Goal: Obtain resource: Obtain resource

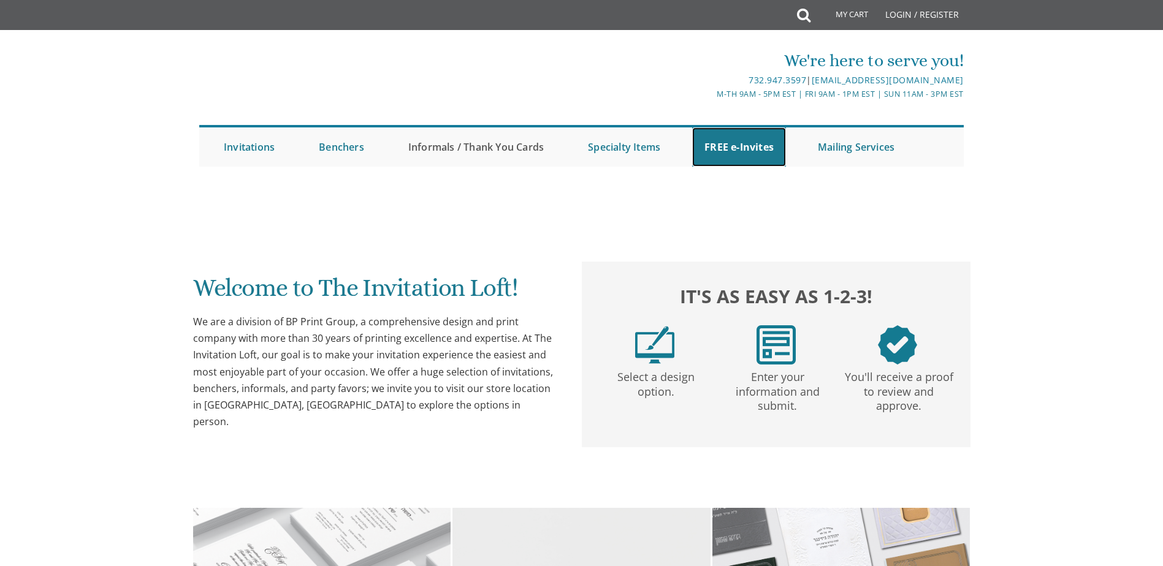
click at [726, 143] on link "FREE e-Invites" at bounding box center [739, 146] width 94 height 39
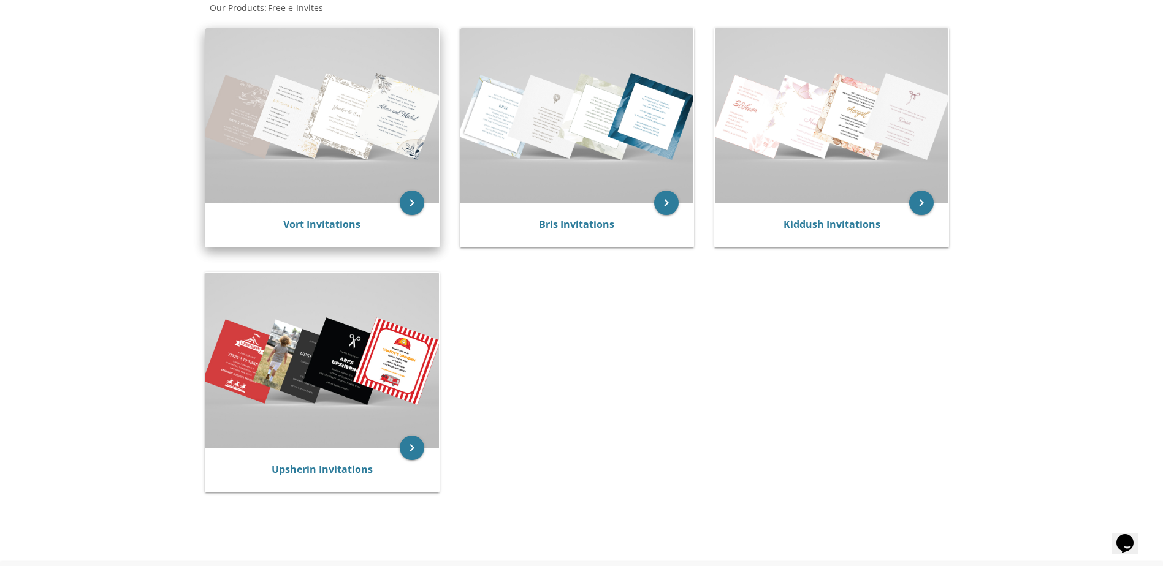
scroll to position [245, 0]
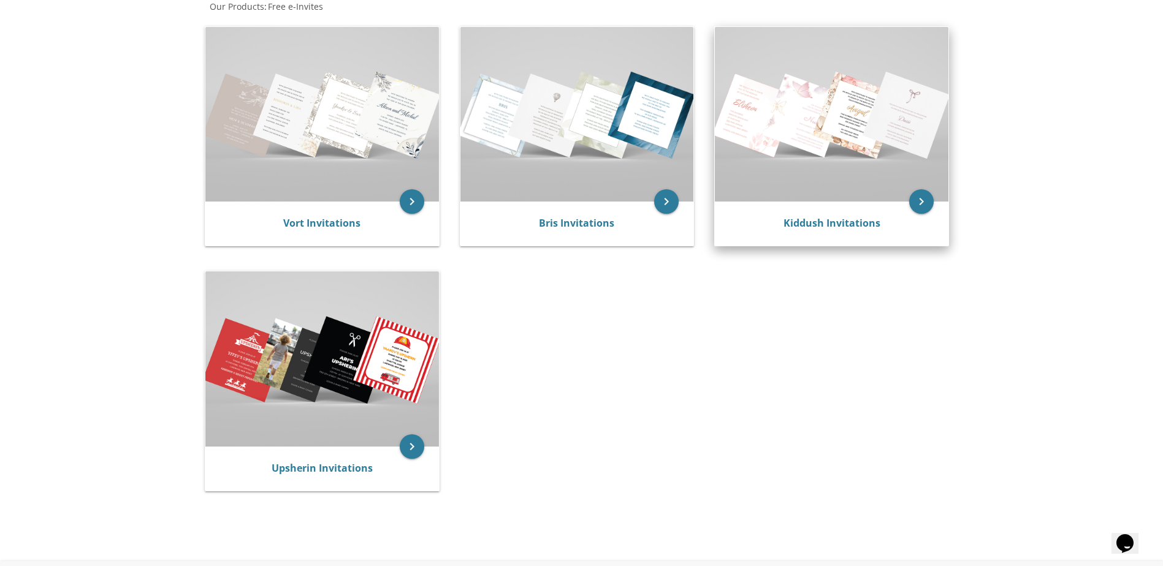
click at [908, 207] on div "Kiddush Invitations" at bounding box center [832, 224] width 234 height 44
click at [922, 203] on icon "keyboard_arrow_right" at bounding box center [921, 201] width 25 height 25
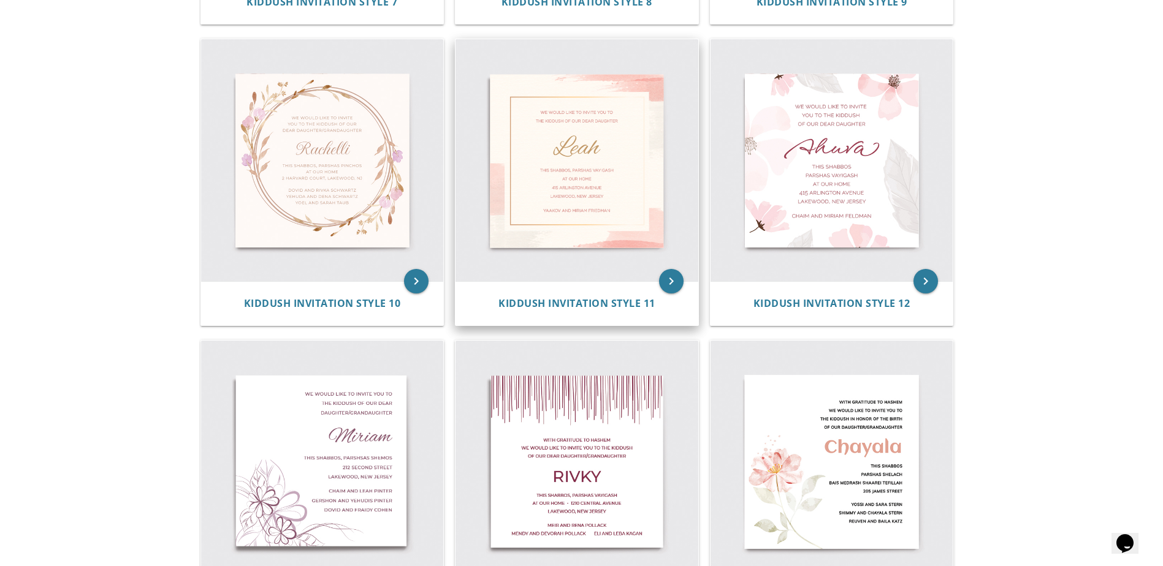
scroll to position [1164, 0]
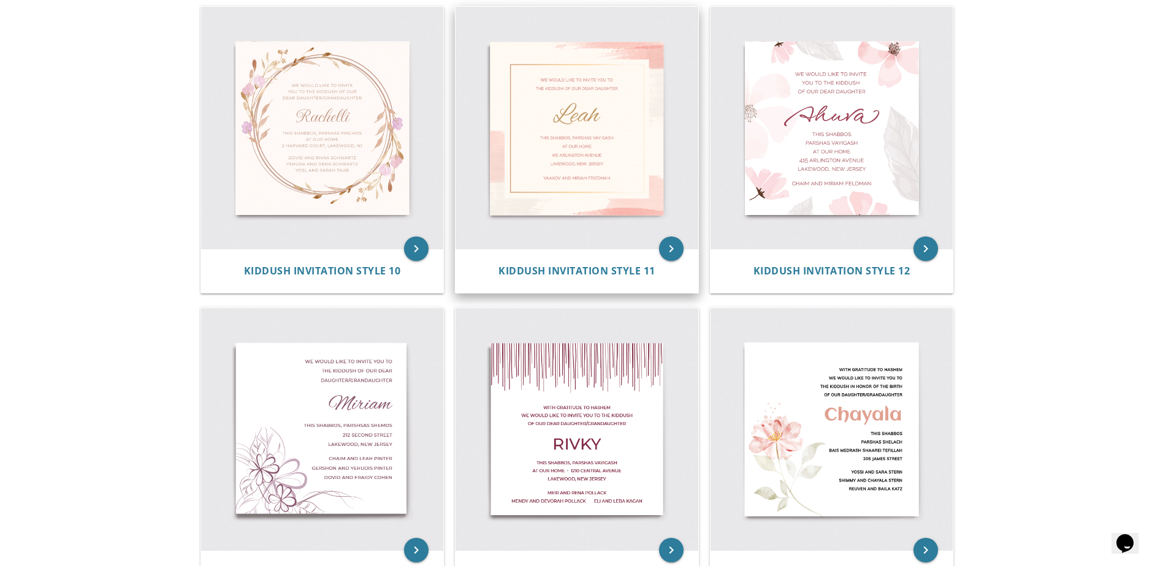
click at [576, 134] on img at bounding box center [576, 128] width 243 height 243
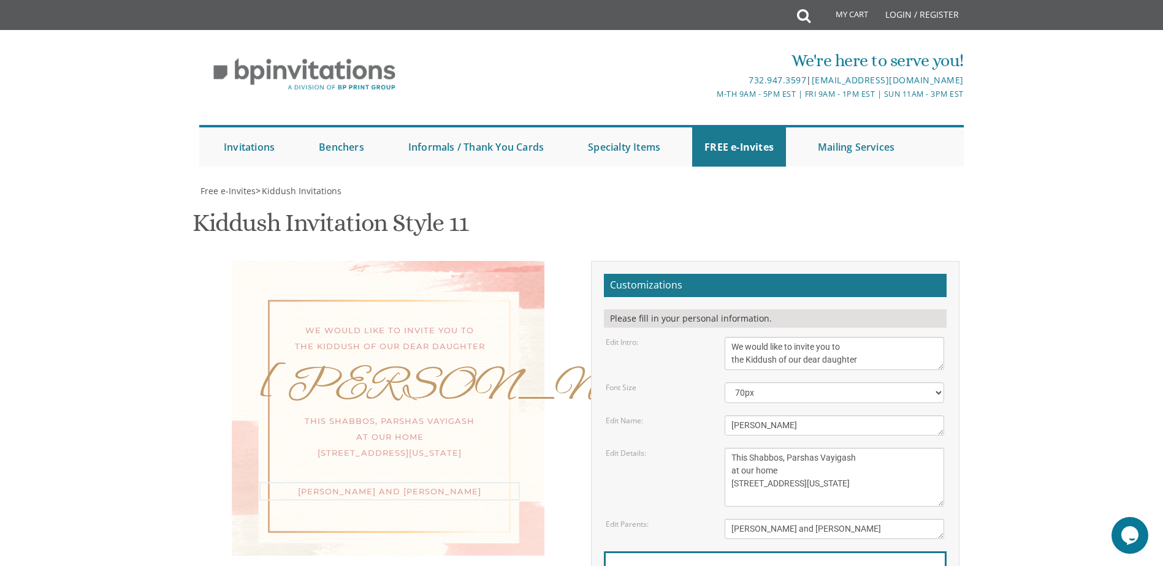
drag, startPoint x: 854, startPoint y: 529, endPoint x: 758, endPoint y: 535, distance: 95.8
click at [758, 535] on textarea "Yaakov and Miriam Friedman" at bounding box center [833, 529] width 219 height 20
type textarea "Y"
type textarea "Henry Frisch"
click at [849, 484] on textarea "This Shabbos, Parshas Vayigash at our home 415 Arlington Avenue Lakewood, New J…" at bounding box center [833, 477] width 219 height 59
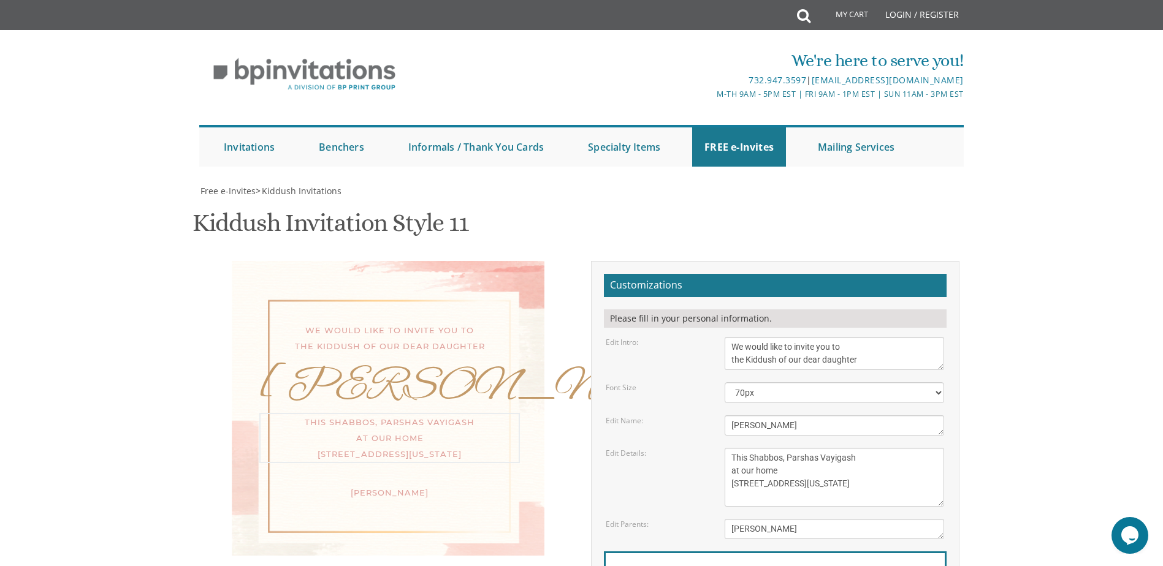
drag, startPoint x: 843, startPoint y: 499, endPoint x: 835, endPoint y: 493, distance: 9.6
click at [835, 493] on textarea "This Shabbos, Parshas Vayigash at our home 415 Arlington Avenue Lakewood, New J…" at bounding box center [833, 477] width 219 height 59
click at [764, 351] on textarea "We would like to invite you to the Kiddush of our dear daughter" at bounding box center [833, 353] width 219 height 33
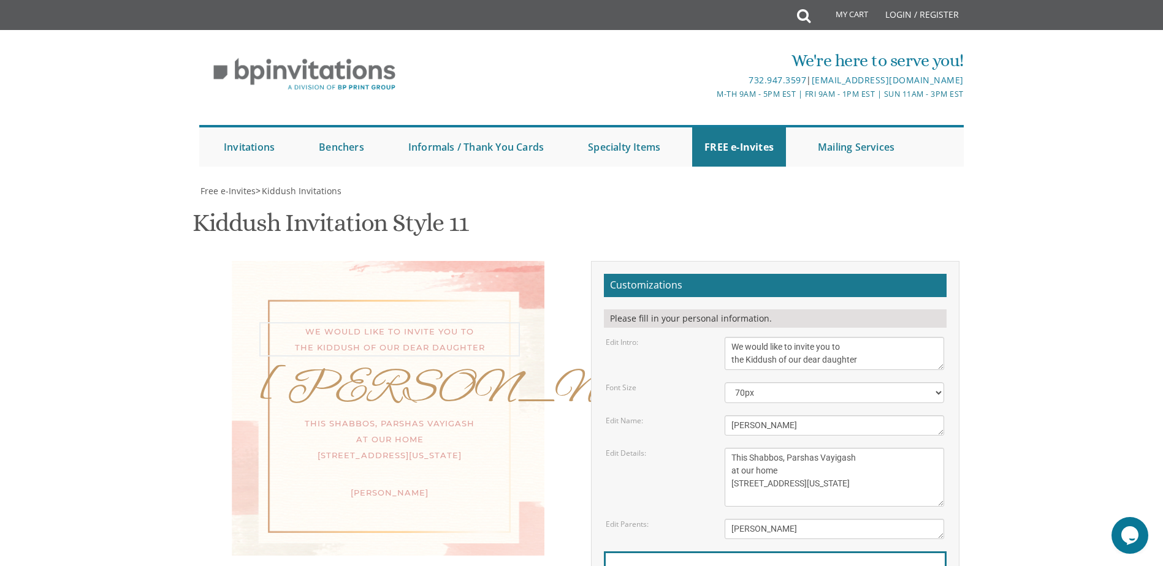
click at [765, 354] on textarea "We would like to invite you to the Kiddush of our dear daughter" at bounding box center [833, 353] width 219 height 33
click at [753, 395] on select "40px 50px 60px 70px 80px" at bounding box center [833, 392] width 219 height 21
select select "40px"
click at [724, 382] on select "40px 50px 60px 70px 80px" at bounding box center [833, 392] width 219 height 21
click at [769, 351] on textarea "We would like to invite you to the Kiddush of our dear daughter" at bounding box center [833, 353] width 219 height 33
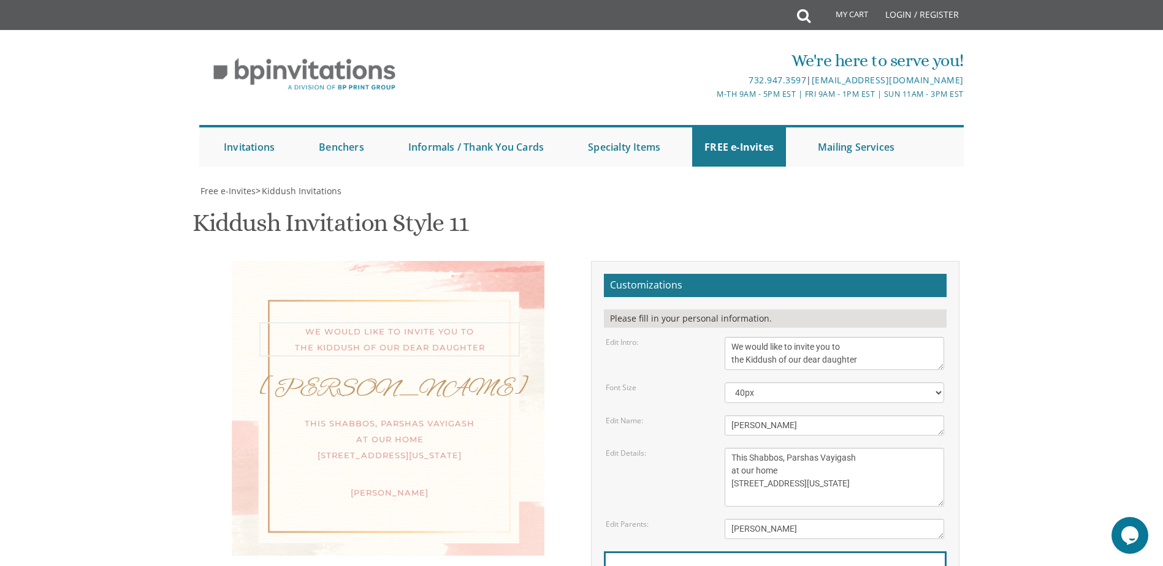
click at [769, 351] on textarea "We would like to invite you to the Kiddush of our dear daughter" at bounding box center [833, 353] width 219 height 33
click at [746, 362] on textarea "We would like to invite you to the Kiddush of our dear daughter" at bounding box center [833, 353] width 219 height 33
drag, startPoint x: 731, startPoint y: 344, endPoint x: 886, endPoint y: 364, distance: 157.0
click at [886, 364] on textarea "We would like to invite you to the Kiddush of our dear daughter" at bounding box center [833, 353] width 219 height 33
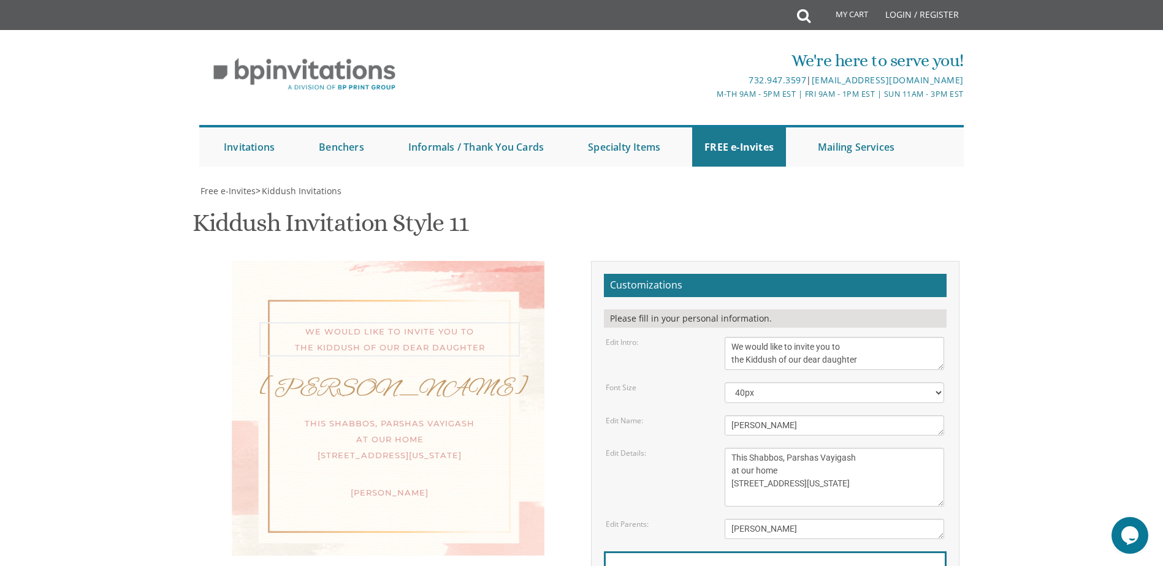
paste textarea "A shloshim siyum mishnayos z’ Rochel Bas Yakov will be held at the Frisch house…"
click at [843, 348] on textarea "We would like to invite you to the Kiddush of our dear daughter" at bounding box center [833, 353] width 219 height 33
drag, startPoint x: 856, startPoint y: 349, endPoint x: 911, endPoint y: 353, distance: 55.3
click at [911, 353] on textarea "We would like to invite you to the Kiddush of our dear daughter" at bounding box center [833, 353] width 219 height 33
click at [857, 344] on textarea "We would like to invite you to the Kiddush of our dear daughter" at bounding box center [833, 353] width 219 height 33
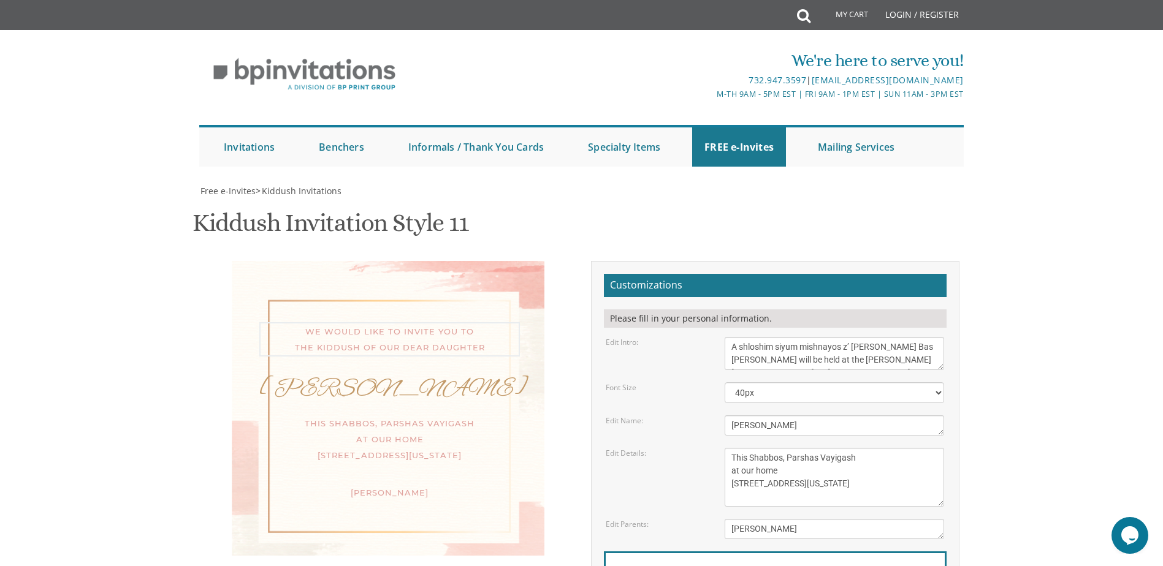
drag, startPoint x: 850, startPoint y: 348, endPoint x: 913, endPoint y: 352, distance: 63.2
click at [913, 352] on textarea "We would like to invite you to the Kiddush of our dear daughter" at bounding box center [833, 353] width 219 height 33
type textarea "A shloshim siyum mishnayos z’ will be held at the Frisch house on Milford Terra…"
click at [768, 428] on textarea "Leah" at bounding box center [833, 426] width 219 height 20
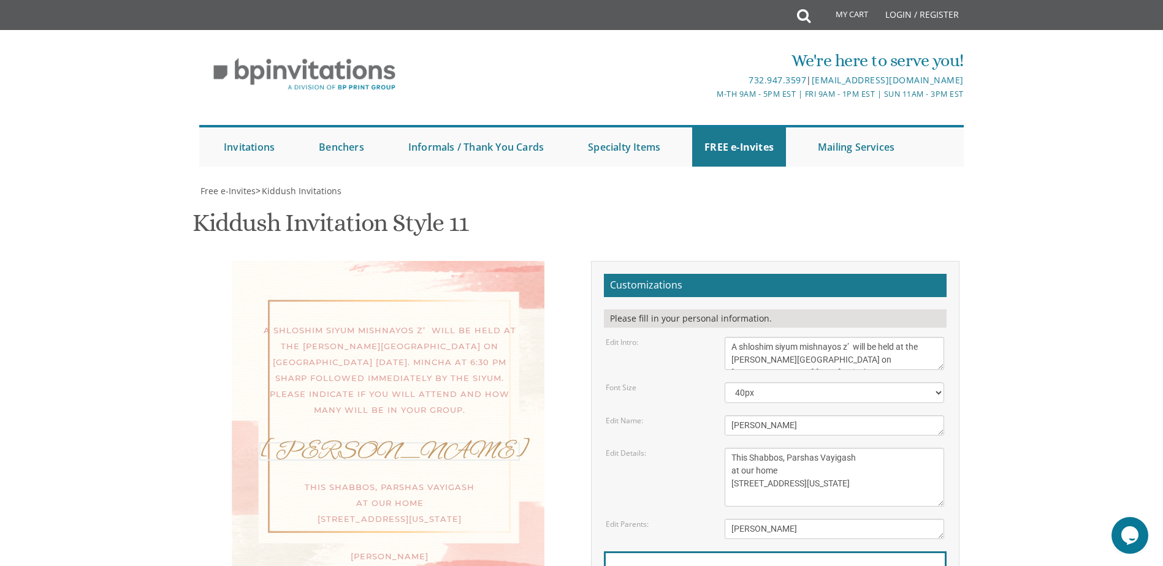
click at [768, 428] on textarea "Leah" at bounding box center [833, 426] width 219 height 20
paste textarea "Rochel Bas Yakov"
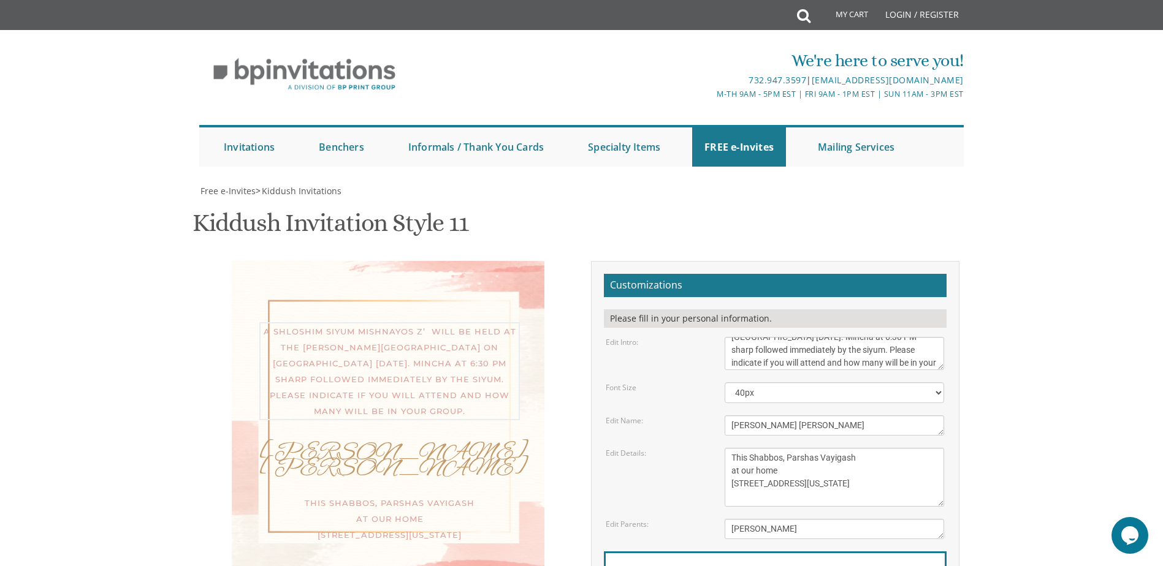
scroll to position [39, 0]
click at [828, 431] on textarea "Leah" at bounding box center [833, 426] width 219 height 20
type textarea "Rochel Bas Yakov A"H"
click at [862, 492] on textarea "This Shabbos, Parshas Vayigash at our home 415 Arlington Avenue Lakewood, New J…" at bounding box center [833, 477] width 219 height 59
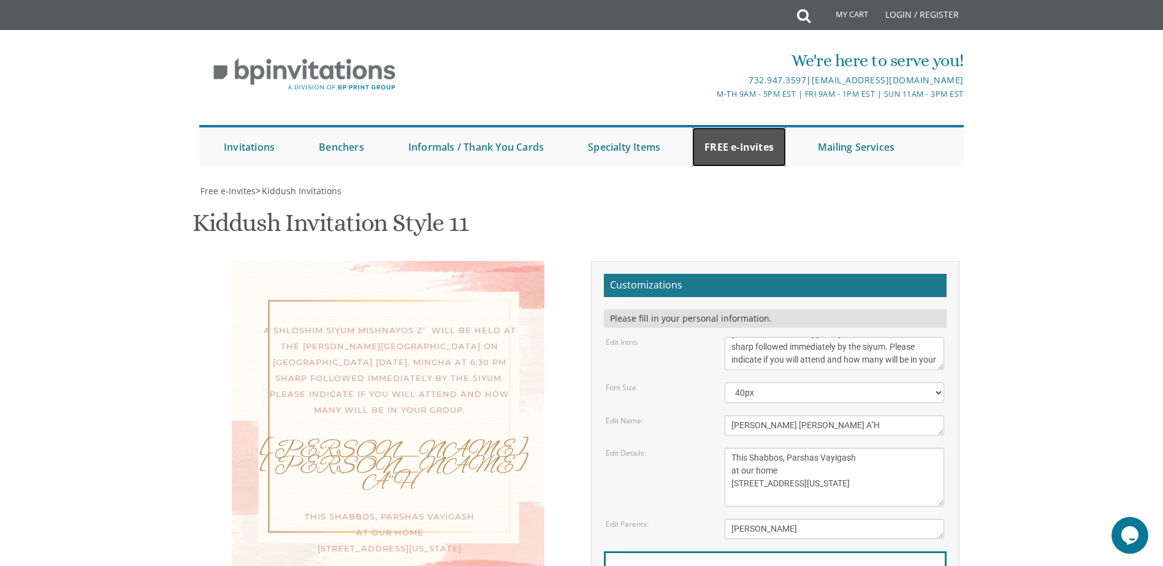
click at [720, 148] on link "FREE e-Invites" at bounding box center [739, 146] width 94 height 39
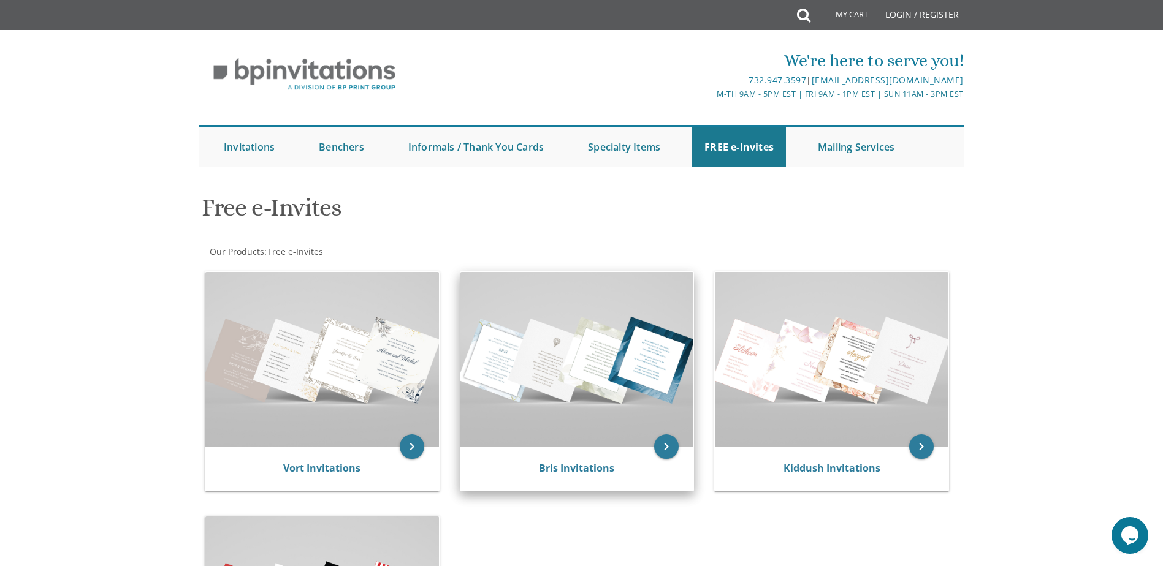
click at [620, 428] on img at bounding box center [577, 359] width 234 height 175
click at [667, 450] on icon "keyboard_arrow_right" at bounding box center [666, 447] width 25 height 25
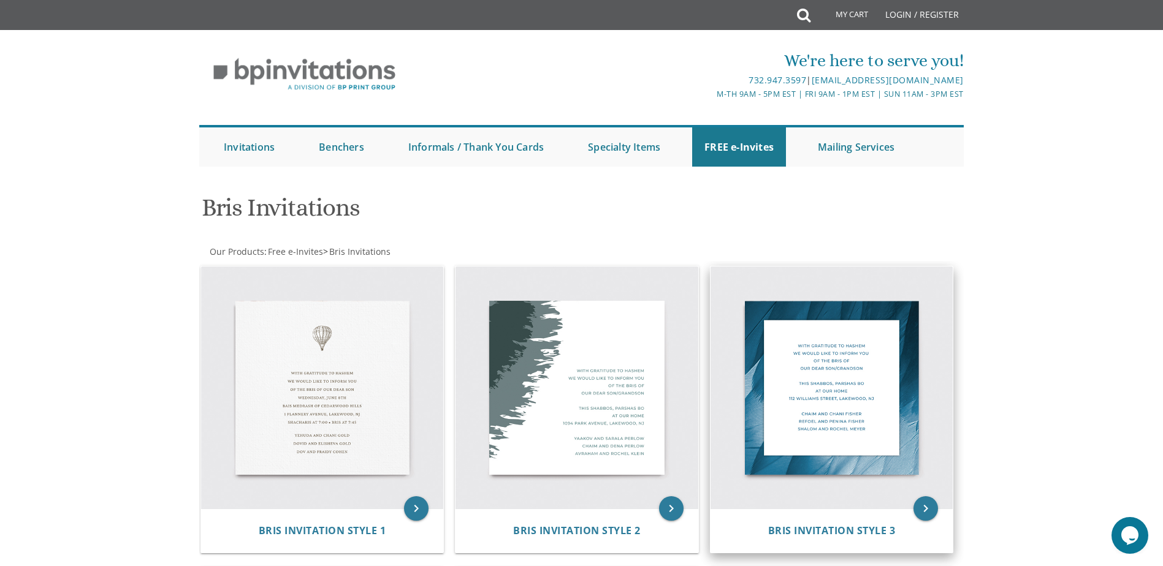
click at [868, 424] on img at bounding box center [831, 388] width 243 height 243
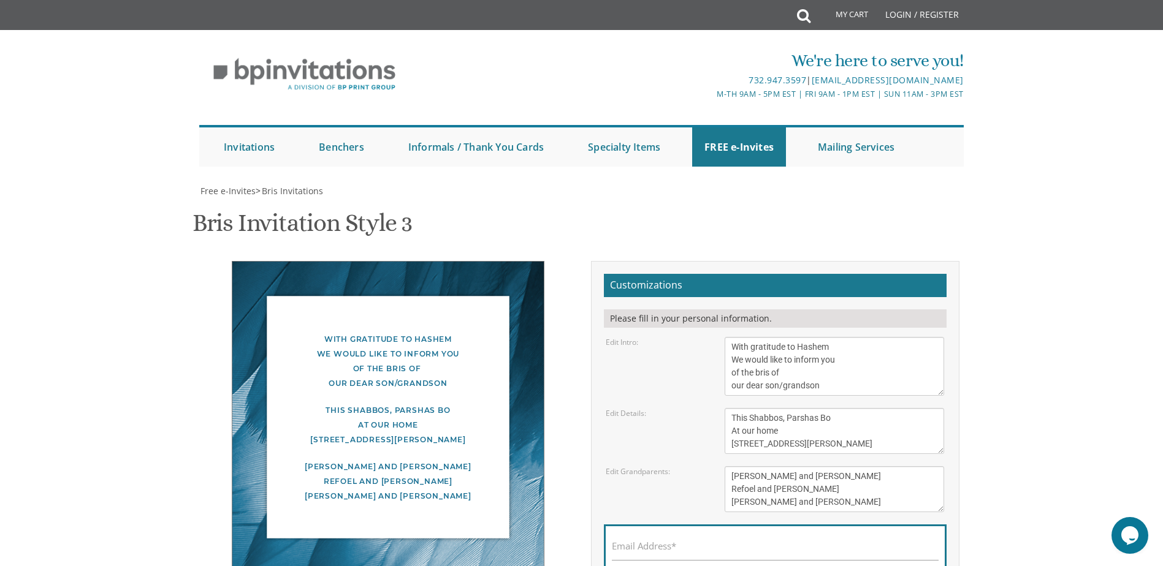
scroll to position [245, 0]
click at [675, 540] on label "Email Address*" at bounding box center [644, 546] width 64 height 13
click at [675, 545] on input "Email Address*" at bounding box center [775, 552] width 327 height 15
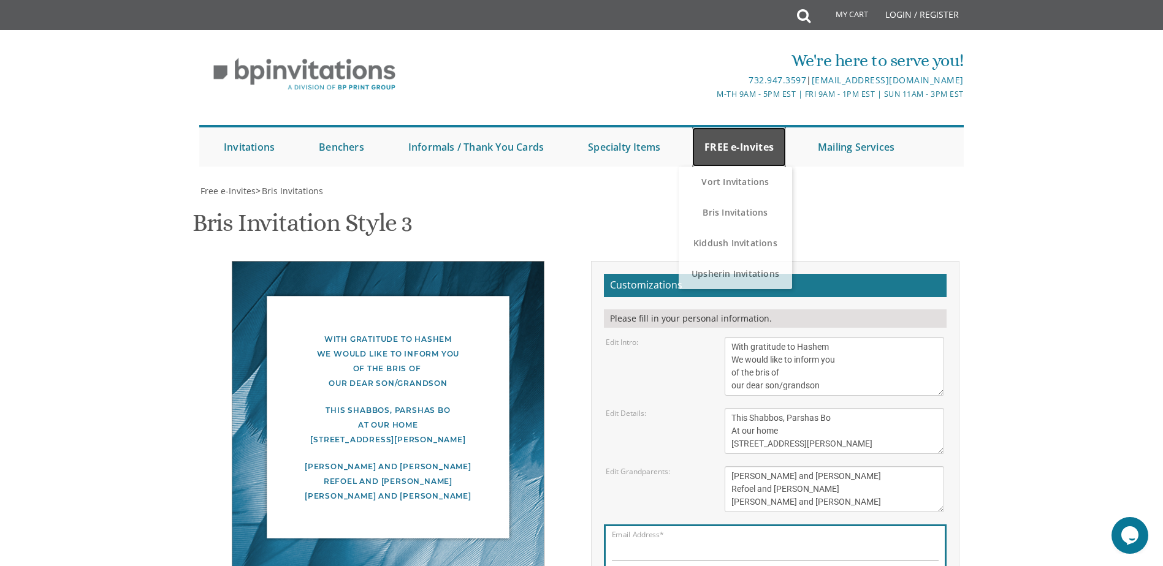
click at [743, 154] on link "FREE e-Invites" at bounding box center [739, 146] width 94 height 39
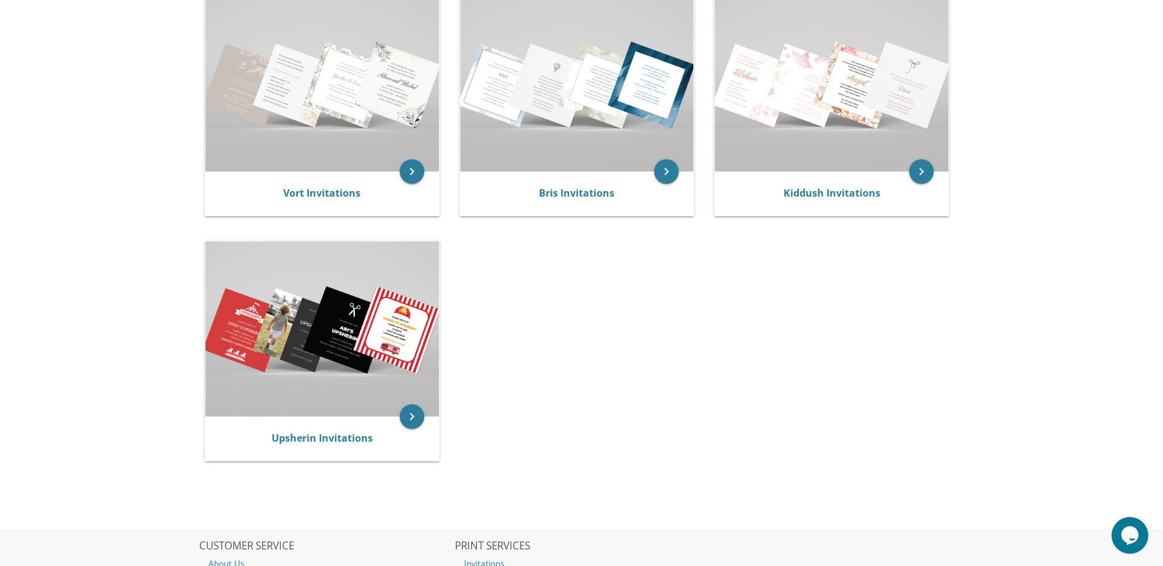
scroll to position [245, 0]
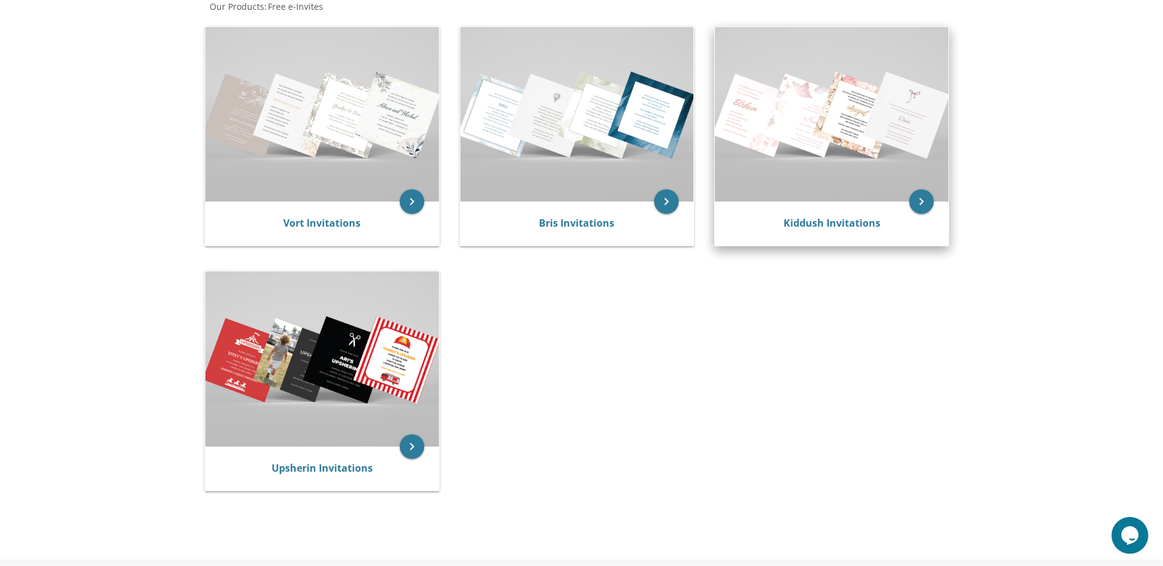
click at [805, 143] on img at bounding box center [832, 114] width 234 height 175
click at [918, 209] on icon "keyboard_arrow_right" at bounding box center [921, 201] width 25 height 25
click at [860, 133] on img at bounding box center [832, 114] width 234 height 175
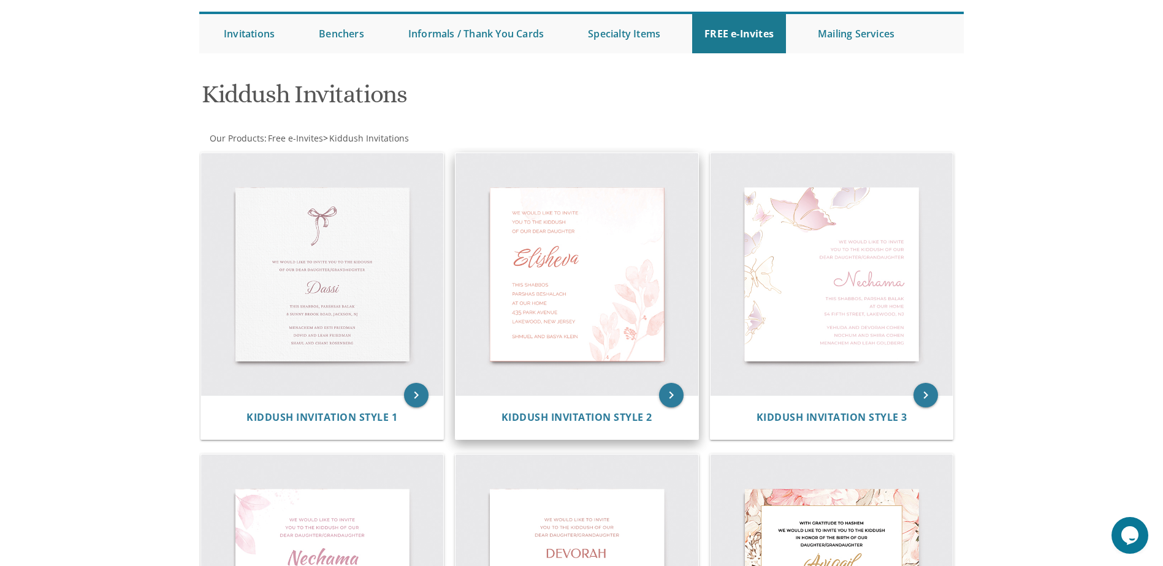
scroll to position [284, 0]
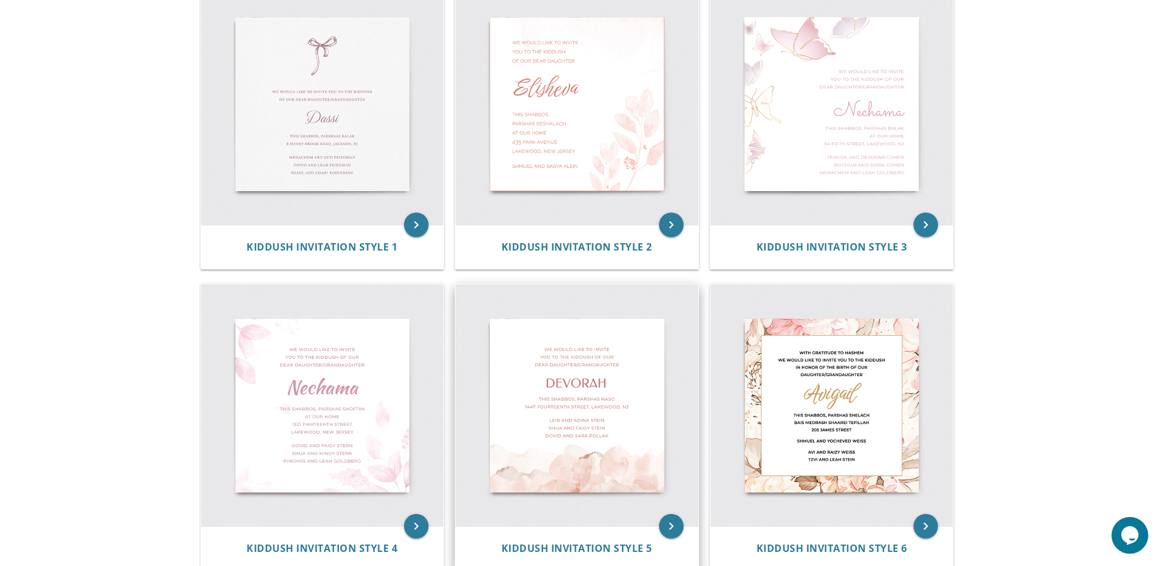
click at [644, 387] on img at bounding box center [576, 405] width 243 height 243
click at [677, 531] on icon "keyboard_arrow_right" at bounding box center [671, 526] width 25 height 25
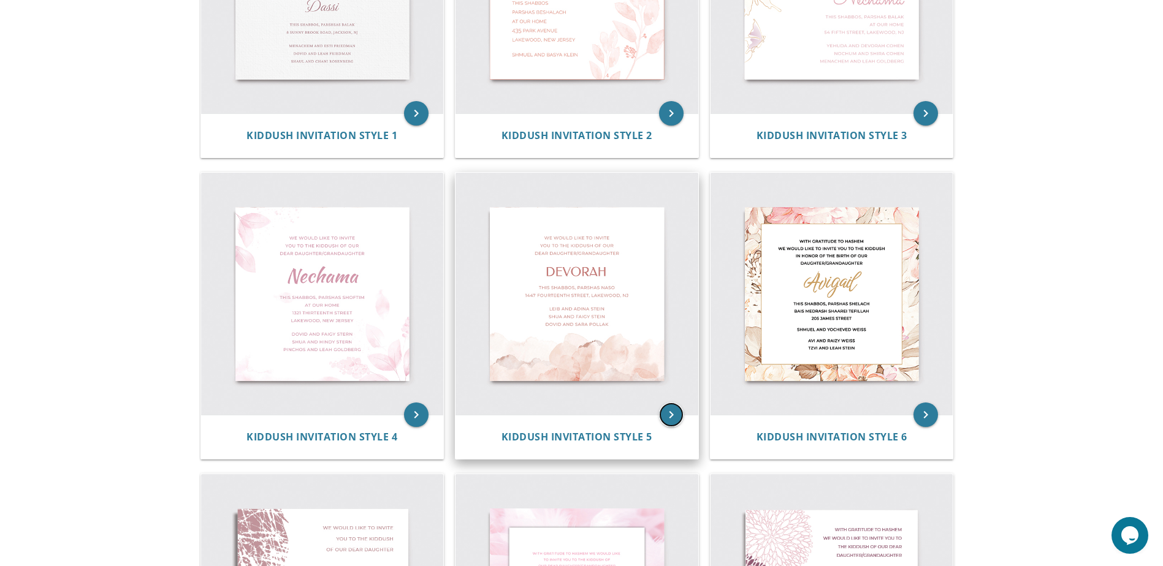
scroll to position [406, 0]
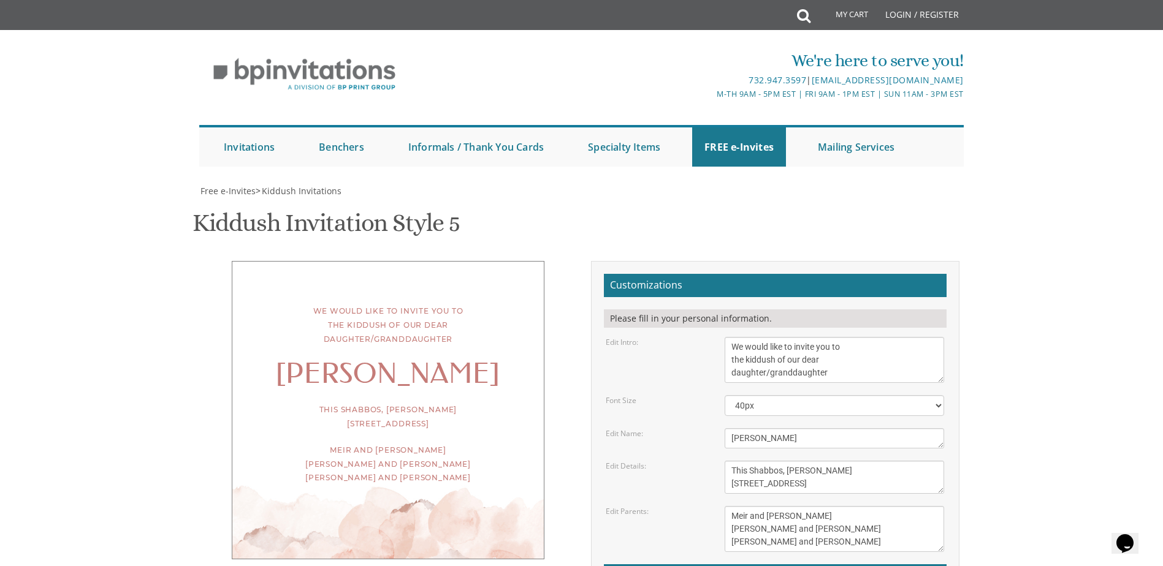
scroll to position [184, 0]
click at [846, 337] on textarea "We would like to invite you to the kiddush of our dear daughter/granddaughter" at bounding box center [833, 360] width 219 height 46
click at [829, 337] on textarea "We would like to invite you to the kiddush of our dear daughter/granddaughter" at bounding box center [833, 360] width 219 height 46
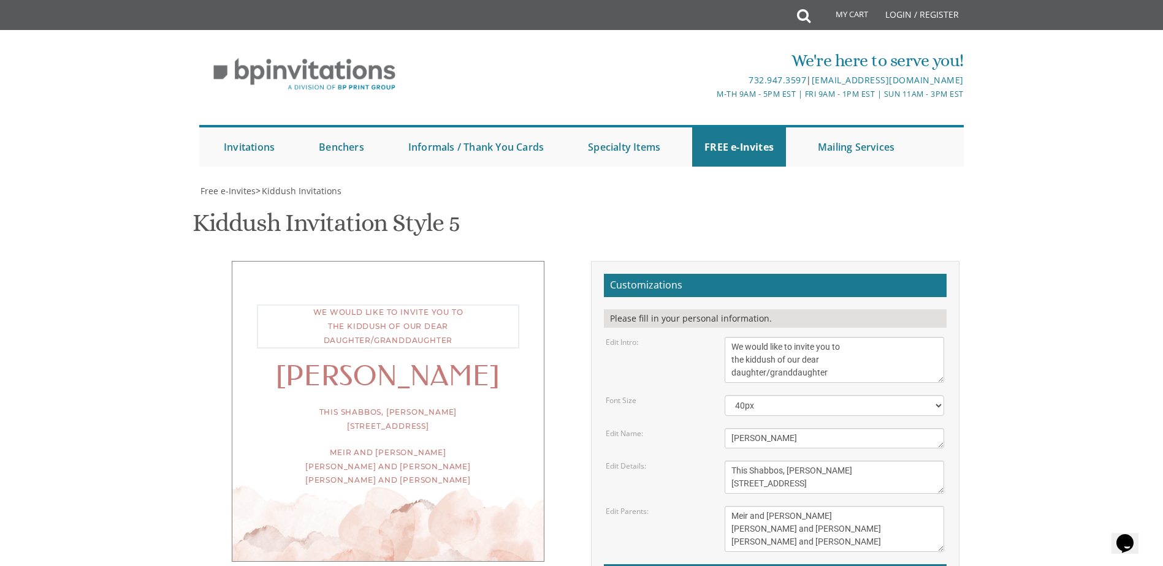
drag, startPoint x: 833, startPoint y: 191, endPoint x: 713, endPoint y: 161, distance: 123.2
click at [713, 337] on div "Edit Intro: We would like to invite you to the kiddush of our dear daughter/gra…" at bounding box center [774, 360] width 357 height 46
click at [750, 428] on textarea "Devorah" at bounding box center [833, 438] width 219 height 20
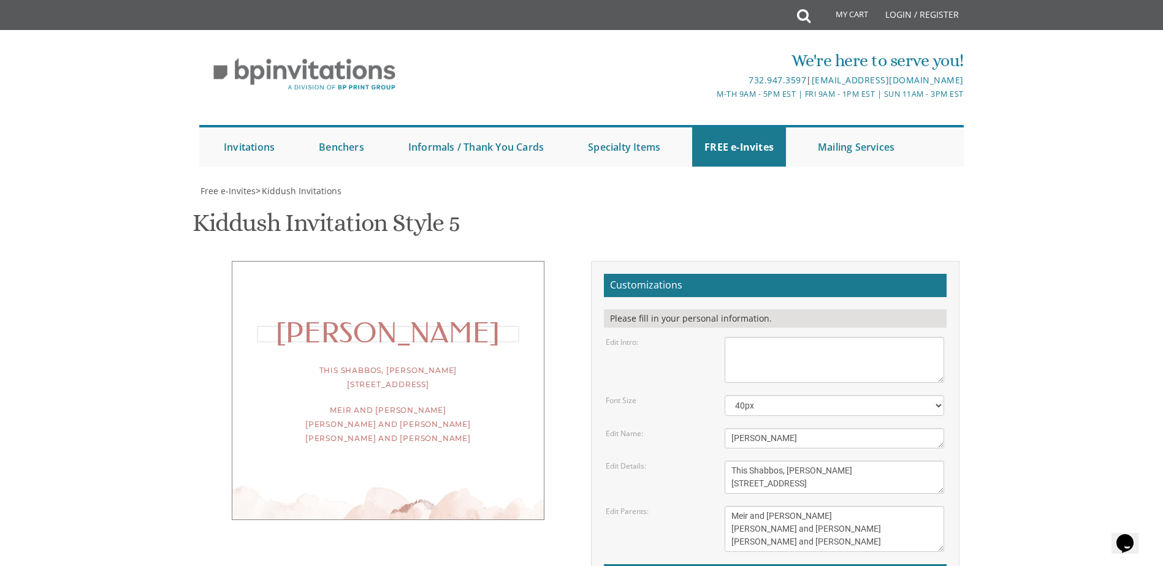
click at [750, 428] on textarea "Devorah" at bounding box center [833, 438] width 219 height 20
paste textarea "רחל בת יעקב"
type textarea "רחל בת יעקב"
click at [791, 395] on select "30px 40px 50px 60px" at bounding box center [833, 405] width 219 height 21
click at [789, 337] on textarea "We would like to invite you to the kiddush of our dear daughter/granddaughter" at bounding box center [833, 360] width 219 height 46
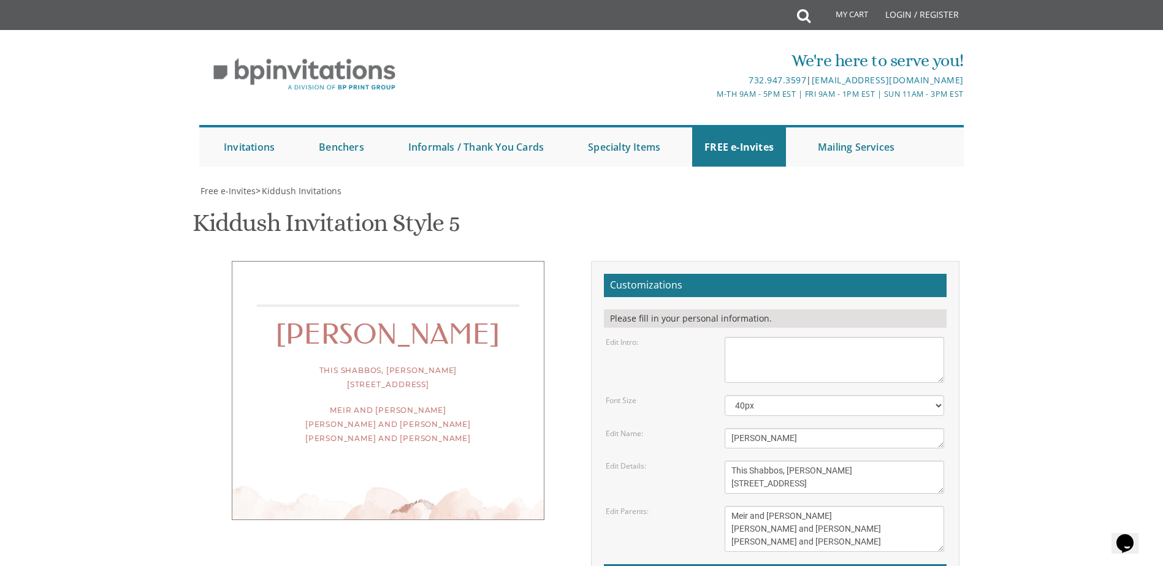
click at [791, 337] on textarea "We would like to invite you to the kiddush of our dear daughter/granddaughter" at bounding box center [833, 360] width 219 height 46
click at [777, 337] on textarea "We would like to invite you to the kiddush of our dear daughter/granddaughter" at bounding box center [833, 360] width 219 height 46
paste textarea "A shloshim siyum mishnayos z’ Rochel Bas Yakov will be held at the Frisch house…"
click at [797, 337] on textarea "We would like to invite you to the kiddush of our dear daughter/granddaughter" at bounding box center [833, 360] width 219 height 46
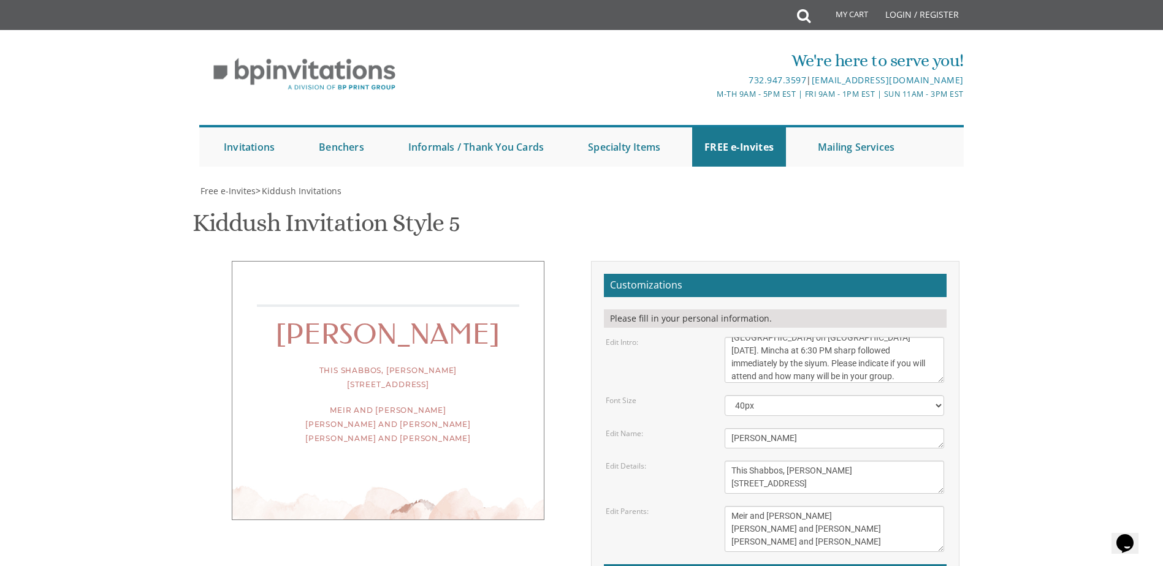
scroll to position [0, 0]
type textarea "A shloshim siyum mishnayos z’ Rochel Bas Yakov will be held at the Frisch house…"
click at [795, 439] on textarea "Devorah" at bounding box center [833, 438] width 219 height 20
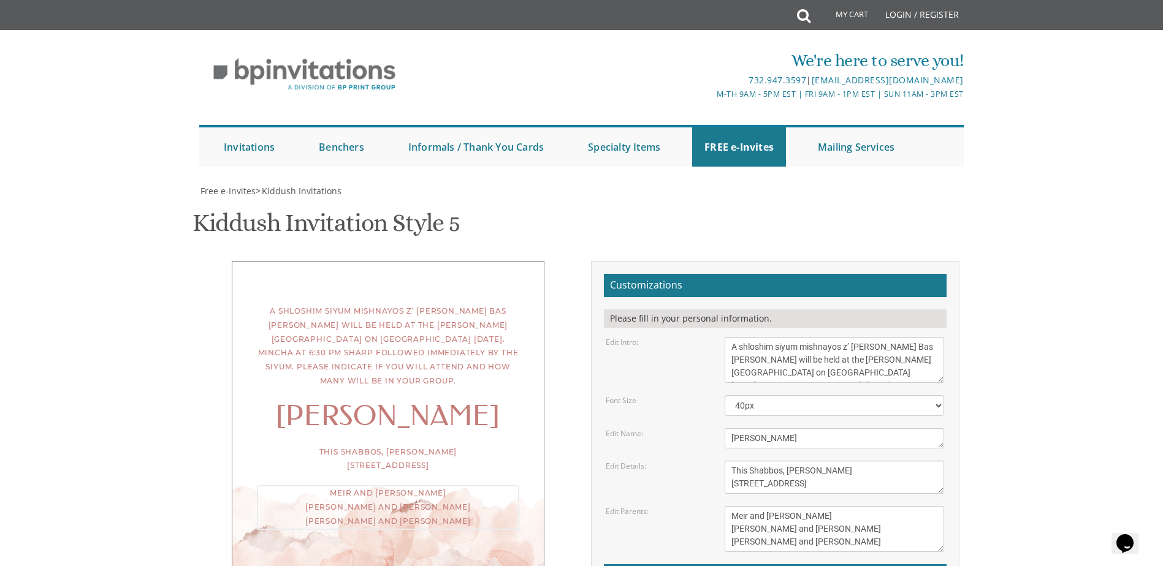
drag, startPoint x: 776, startPoint y: 528, endPoint x: 717, endPoint y: 506, distance: 62.8
click at [717, 506] on div "Meir and Rena Pollack Mendy and Devorah Pollack Eli and Leba Kagan" at bounding box center [834, 529] width 238 height 46
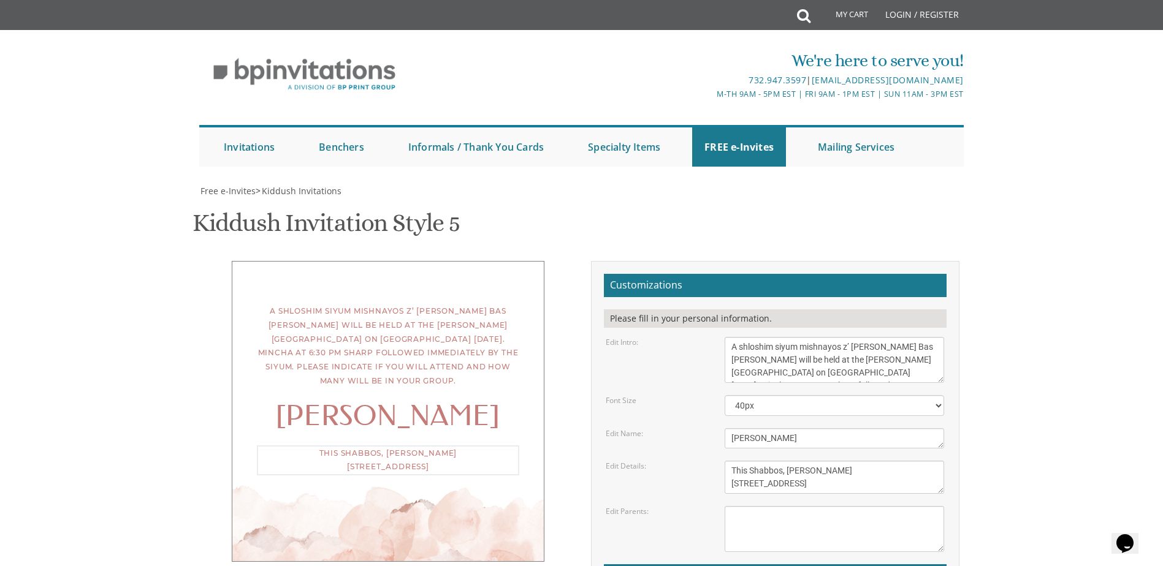
drag, startPoint x: 875, startPoint y: 485, endPoint x: 720, endPoint y: 480, distance: 154.5
click at [720, 480] on div "This Shabbos, Parshas Naso 1447 fourteenth street, Lakewood, NJ" at bounding box center [834, 477] width 238 height 33
type textarea "This Shabbos, Parshas Naso"
drag, startPoint x: 848, startPoint y: 474, endPoint x: 606, endPoint y: 461, distance: 241.8
click at [606, 461] on div "Edit Details: This Shabbos, Parshas Naso 1447 fourteenth street, Lakewood, NJ" at bounding box center [774, 477] width 357 height 33
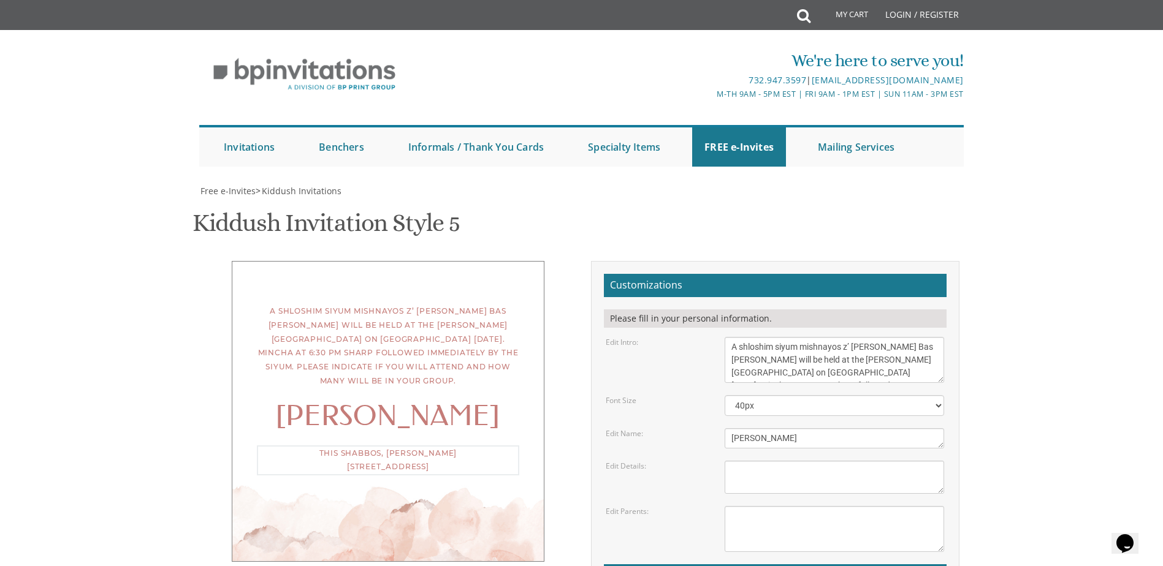
scroll to position [123, 0]
click at [800, 506] on textarea "Meir and Rena Pollack Mendy and Devorah Pollack Eli and Leba Kagan" at bounding box center [833, 529] width 219 height 46
click at [732, 428] on textarea "Devorah" at bounding box center [833, 438] width 219 height 20
type textarea "רחל בת יעקב"
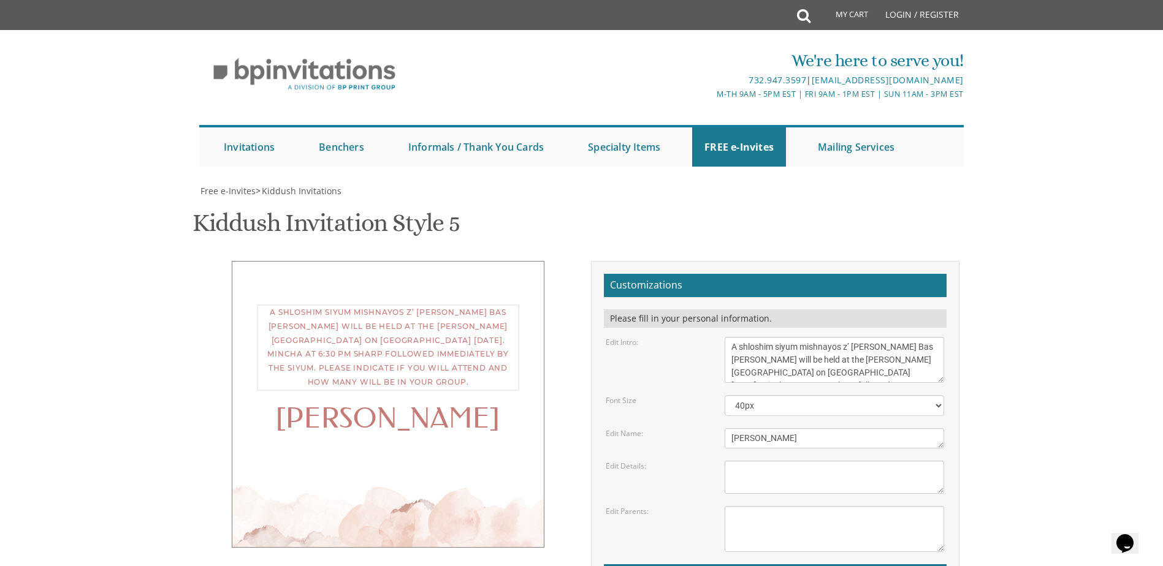
click at [847, 337] on textarea "We would like to invite you to the kiddush of our dear daughter/granddaughter" at bounding box center [833, 360] width 219 height 46
drag, startPoint x: 849, startPoint y: 222, endPoint x: 841, endPoint y: 221, distance: 8.8
click at [841, 337] on textarea "We would like to invite you to the kiddush of our dear daughter/granddaughter" at bounding box center [833, 360] width 219 height 46
paste textarea "לעילוי נשמת"
click at [846, 337] on textarea "We would like to invite you to the kiddush of our dear daughter/granddaughter" at bounding box center [833, 360] width 219 height 46
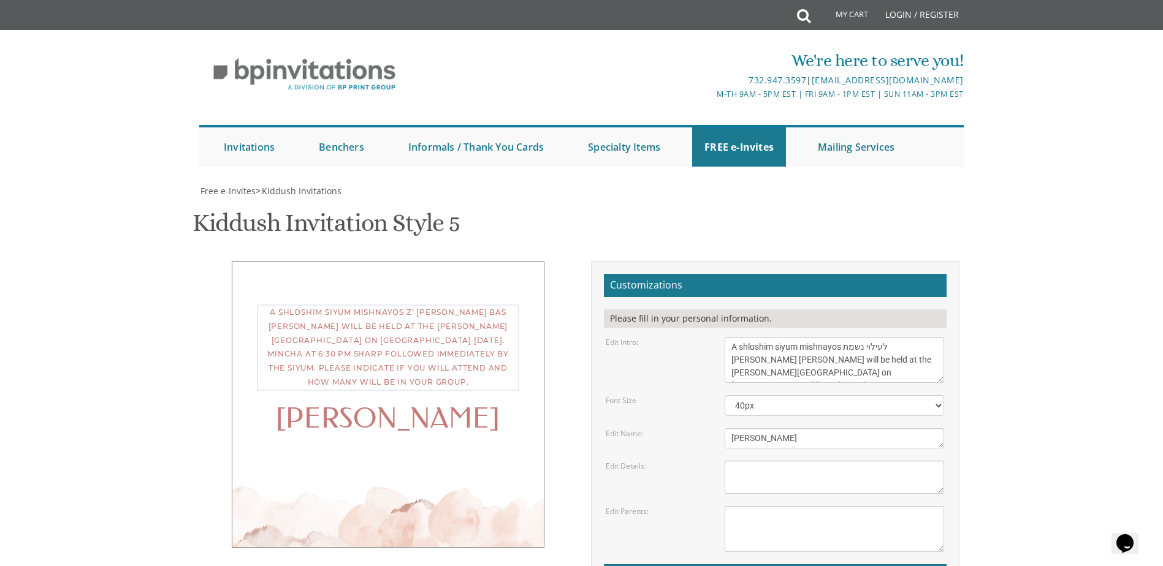
type textarea "A shloshim siyum mishnayos לעילוי נשמת Rochel Bas Yakov will be held at the Fri…"
click at [806, 461] on textarea "This Shabbos, Parshas Naso 1447 fourteenth street, Lakewood, NJ" at bounding box center [833, 477] width 219 height 33
click at [905, 337] on textarea "We would like to invite you to the kiddush of our dear daughter/granddaughter" at bounding box center [833, 360] width 219 height 46
drag, startPoint x: 892, startPoint y: 224, endPoint x: 767, endPoint y: 235, distance: 124.9
click at [767, 337] on textarea "We would like to invite you to the kiddush of our dear daughter/granddaughter" at bounding box center [833, 360] width 219 height 46
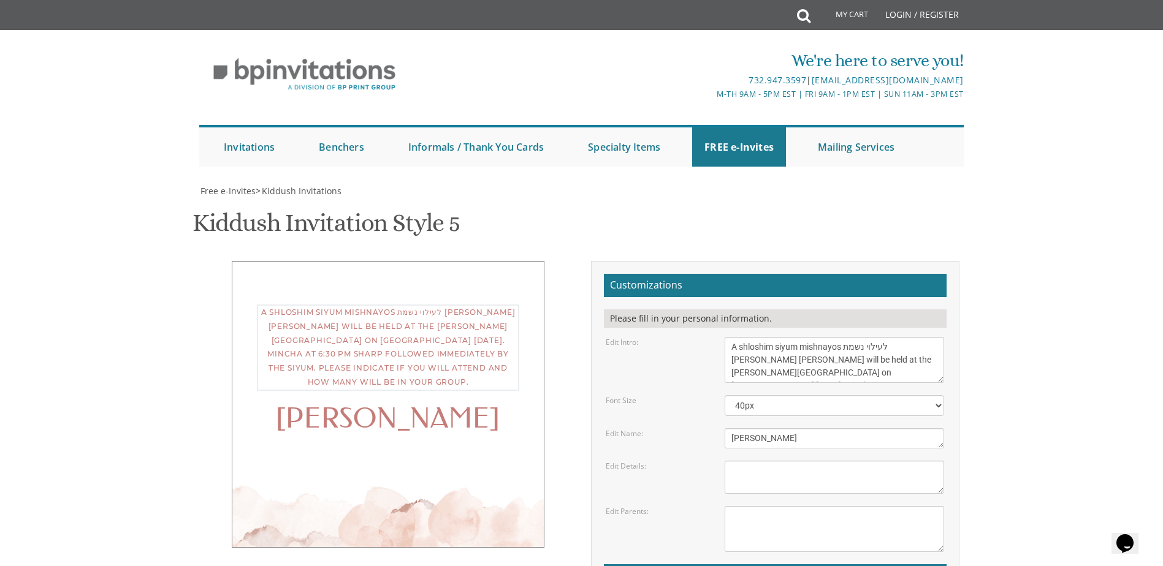
click at [733, 428] on textarea "Devorah" at bounding box center [833, 438] width 219 height 20
drag, startPoint x: 827, startPoint y: 319, endPoint x: 645, endPoint y: 293, distance: 183.8
click at [645, 293] on form "Customizations Please fill in your personal information. Edit Intro: We would l…" at bounding box center [775, 467] width 343 height 387
paste textarea "[PERSON_NAME] בת [PERSON_NAME]"ל"
type textarea "[PERSON_NAME] בת [PERSON_NAME]"ל"
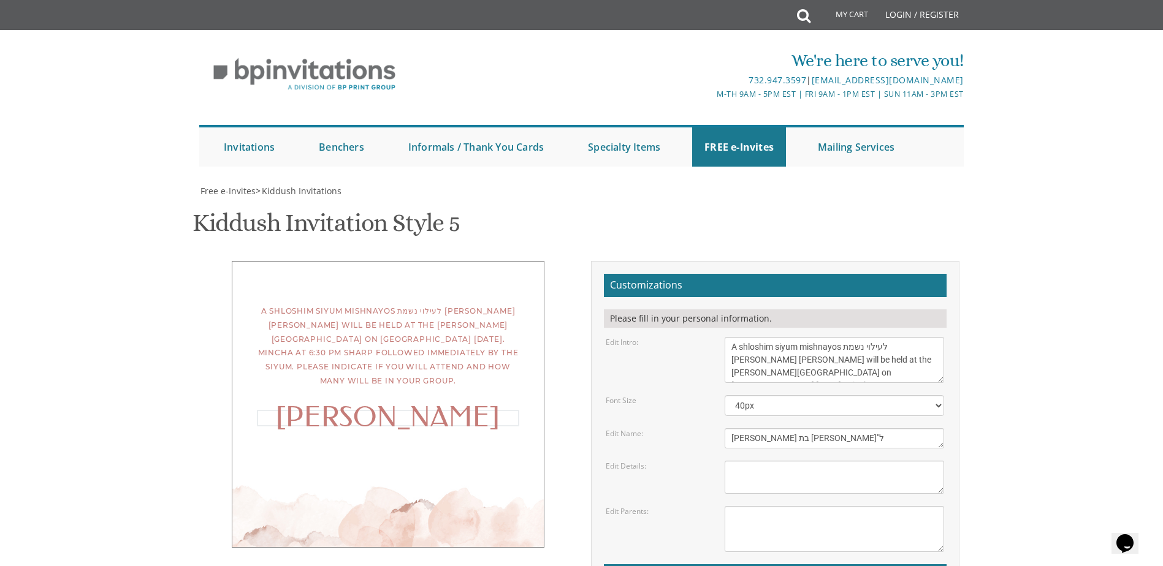
click at [752, 461] on textarea "This Shabbos, Parshas Naso 1447 fourteenth street, Lakewood, NJ" at bounding box center [833, 477] width 219 height 33
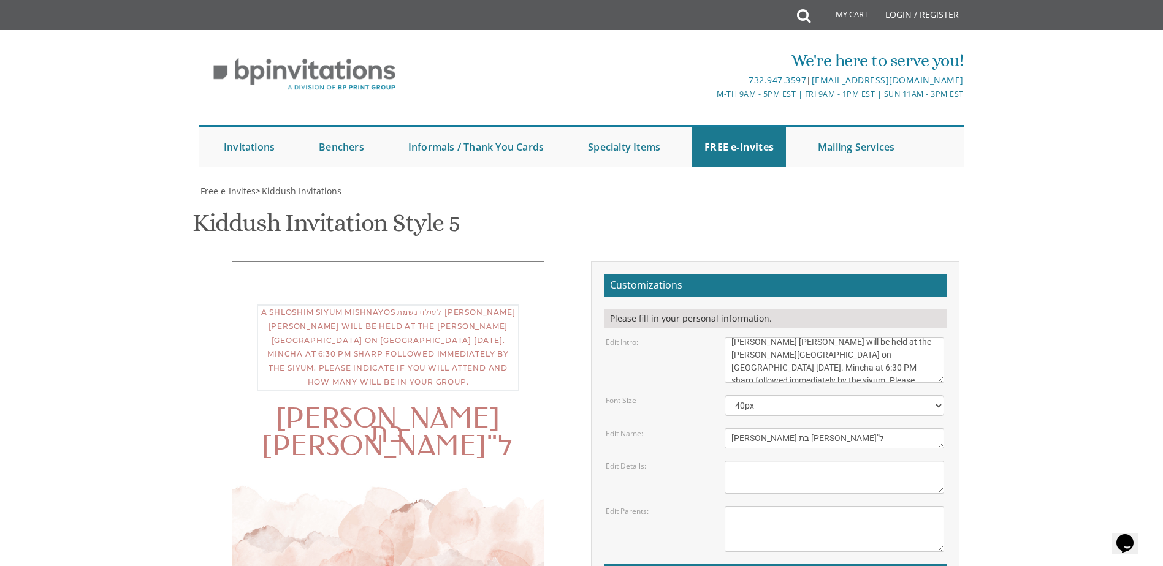
scroll to position [0, 0]
drag, startPoint x: 892, startPoint y: 226, endPoint x: 797, endPoint y: 231, distance: 95.1
click at [797, 337] on textarea "We would like to invite you to the kiddush of our dear daughter/granddaughter" at bounding box center [833, 360] width 219 height 46
click at [457, 305] on div "A shloshim siyum mishnayos לעילוי נשמת Rochel Bas Yakov will be held at the Fri…" at bounding box center [388, 348] width 262 height 86
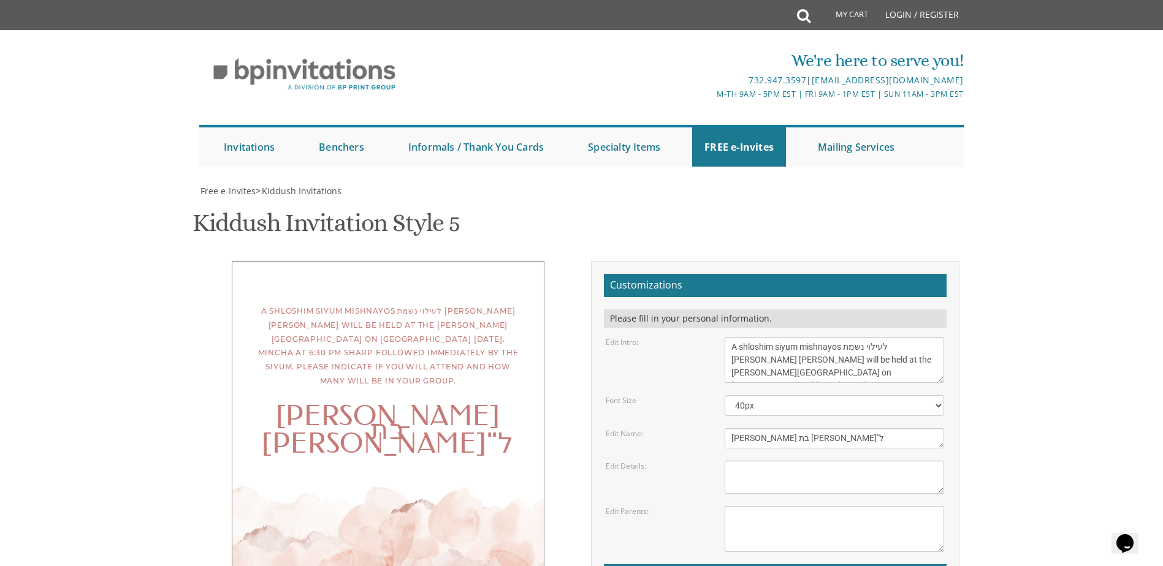
type input "ש"
type input "[PERSON_NAME][EMAIL_ADDRESS][DOMAIN_NAME]"
drag, startPoint x: 891, startPoint y: 224, endPoint x: 769, endPoint y: 240, distance: 123.5
click at [769, 337] on textarea "We would like to invite you to the kiddush of our dear daughter/granddaughter" at bounding box center [833, 360] width 219 height 46
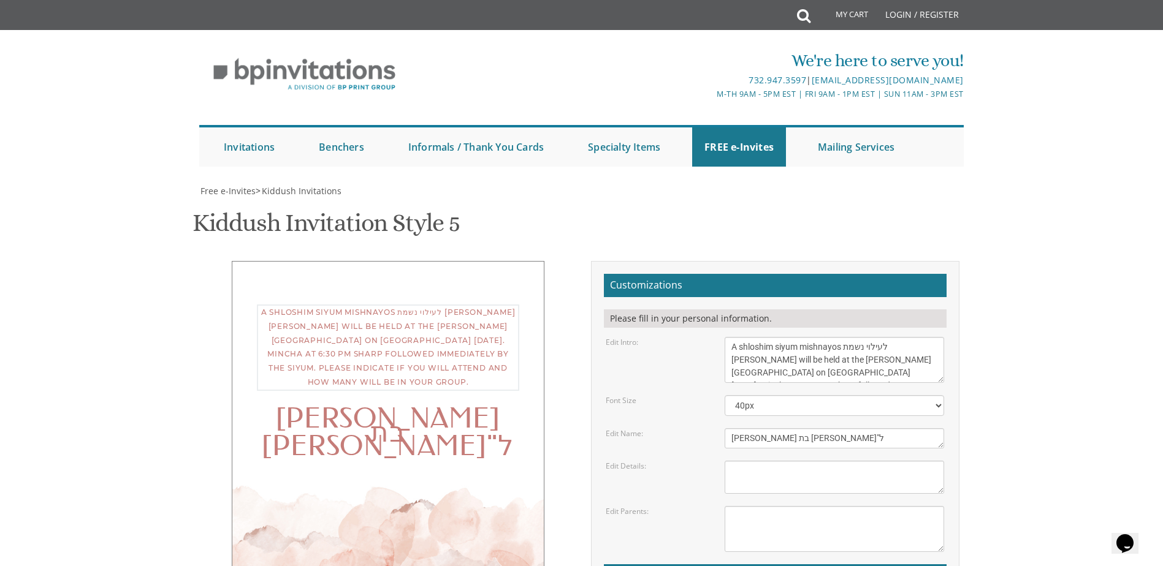
type textarea "A shloshim siyum mishnayos לעילוי נשמת [PERSON_NAME] will be held at the [PERSO…"
click at [788, 461] on textarea "This Shabbos, Parshas Naso 1447 fourteenth street, Lakewood, NJ" at bounding box center [833, 477] width 219 height 33
click at [481, 473] on div at bounding box center [388, 480] width 262 height 14
click at [1055, 261] on body "My Cart Total: View Cart Item(s) Submit My Cart Total: View Cart Item(s) Login …" at bounding box center [581, 504] width 1163 height 1008
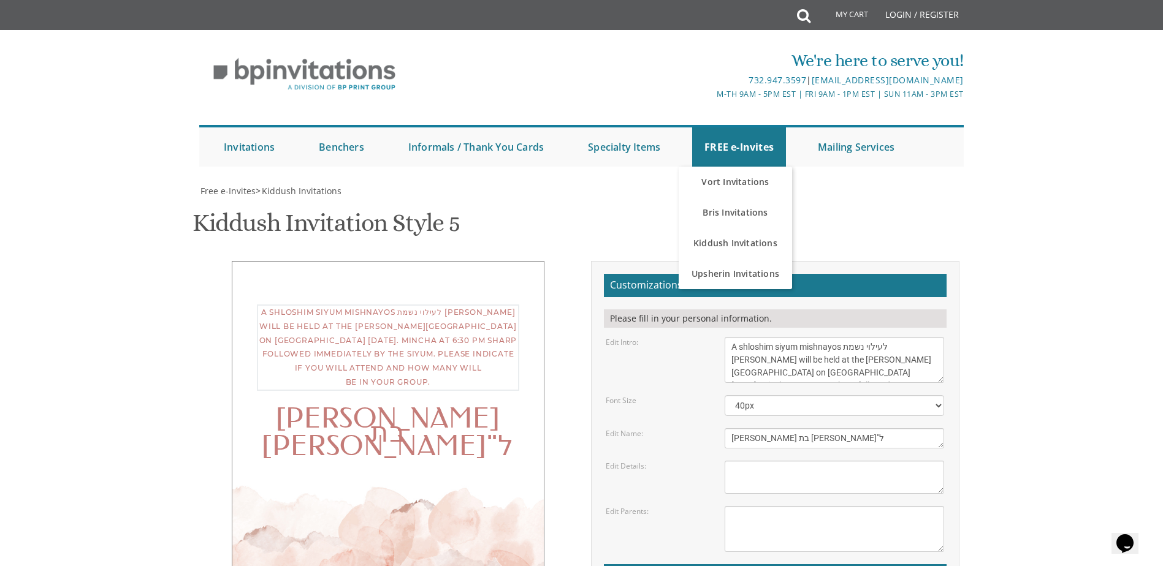
scroll to position [39, 0]
drag, startPoint x: 729, startPoint y: 345, endPoint x: 932, endPoint y: 422, distance: 216.8
click at [932, 422] on form "Customizations Please fill in your personal information. Edit Intro: We would l…" at bounding box center [775, 467] width 343 height 387
drag, startPoint x: 822, startPoint y: 444, endPoint x: 665, endPoint y: 412, distance: 160.1
click at [665, 412] on form "Customizations Please fill in your personal information. Edit Intro: We would l…" at bounding box center [775, 467] width 343 height 387
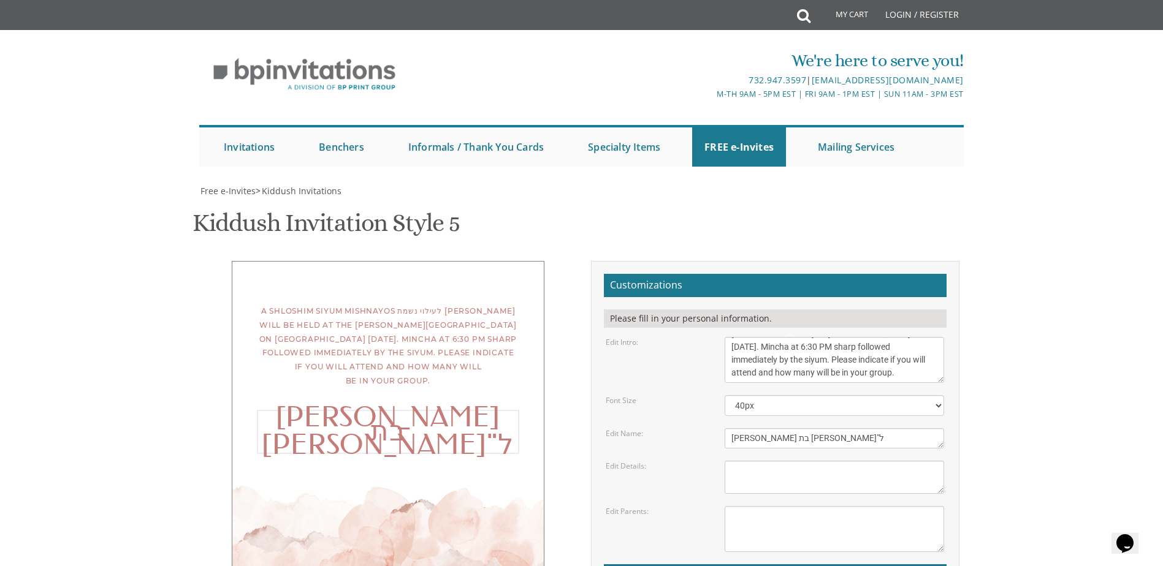
scroll to position [184, 0]
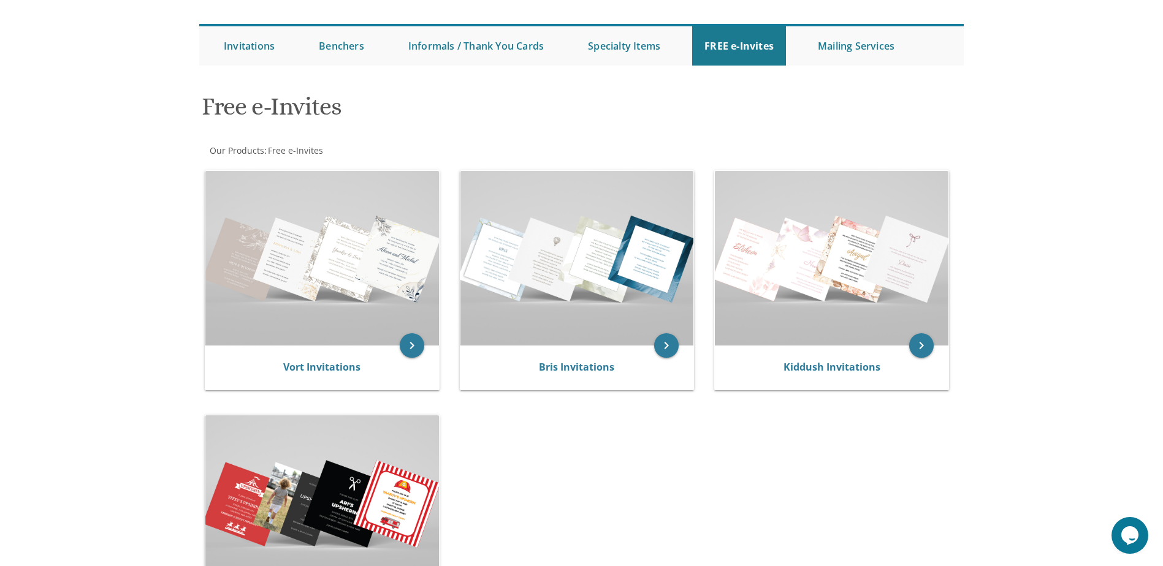
scroll to position [123, 0]
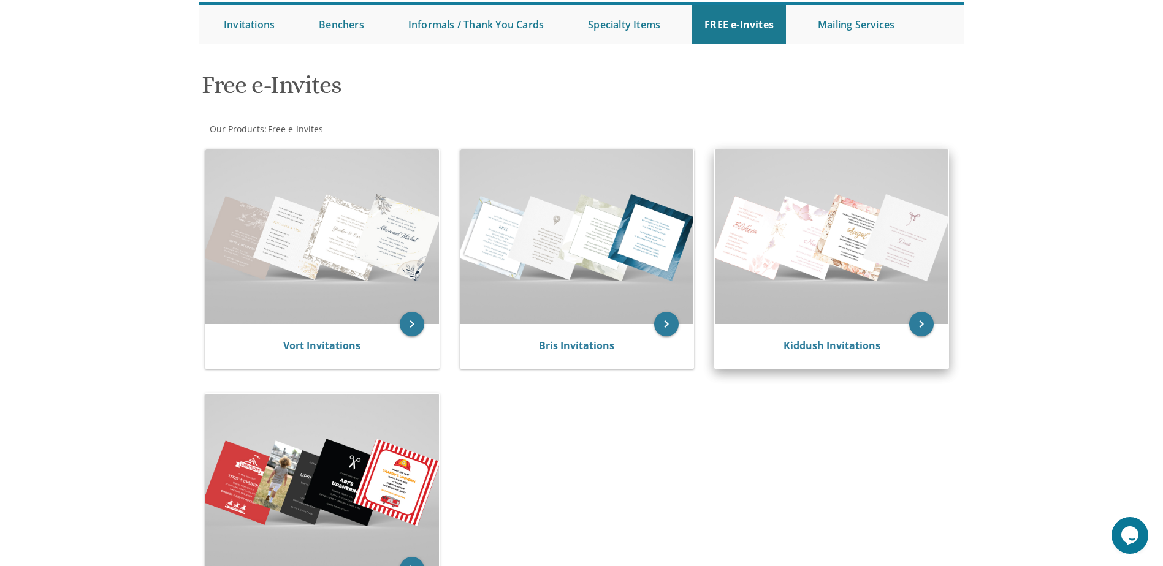
click at [892, 238] on img at bounding box center [832, 237] width 234 height 175
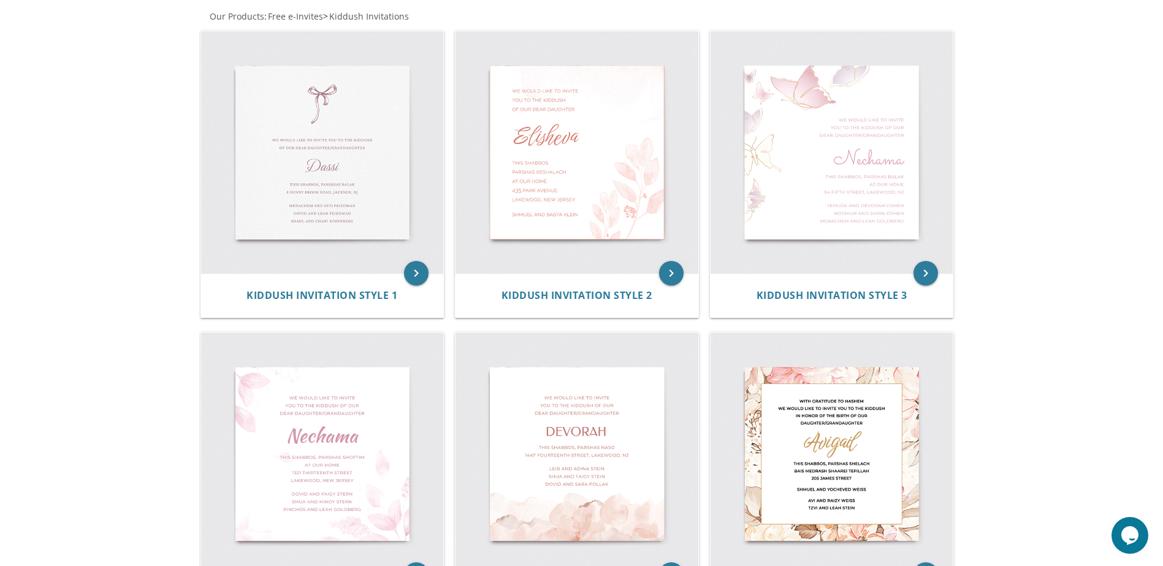
scroll to position [105, 0]
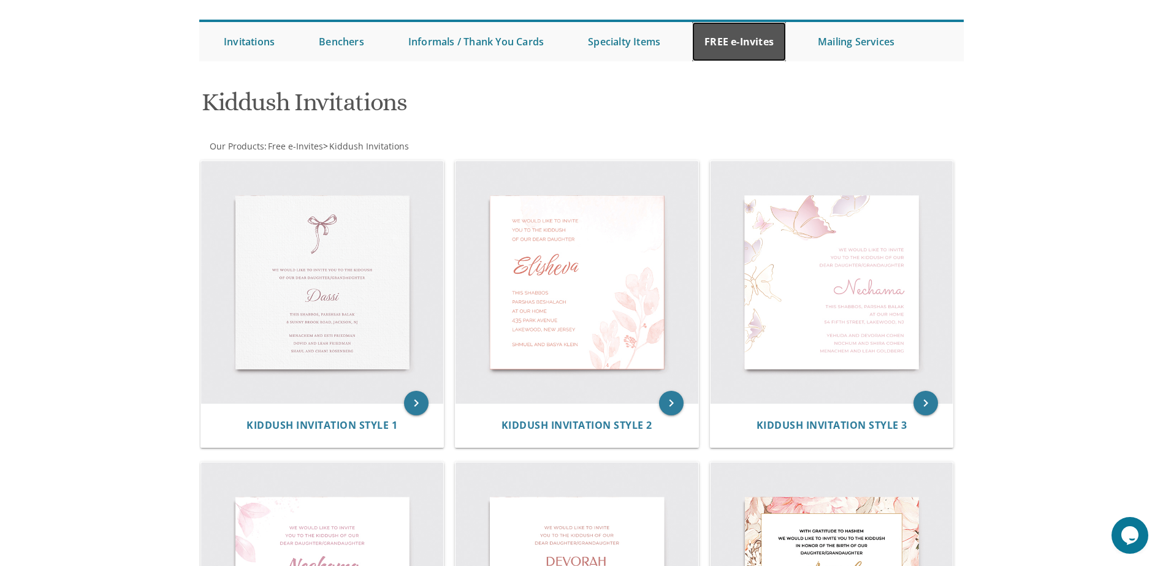
click at [723, 34] on link "FREE e-Invites" at bounding box center [739, 41] width 94 height 39
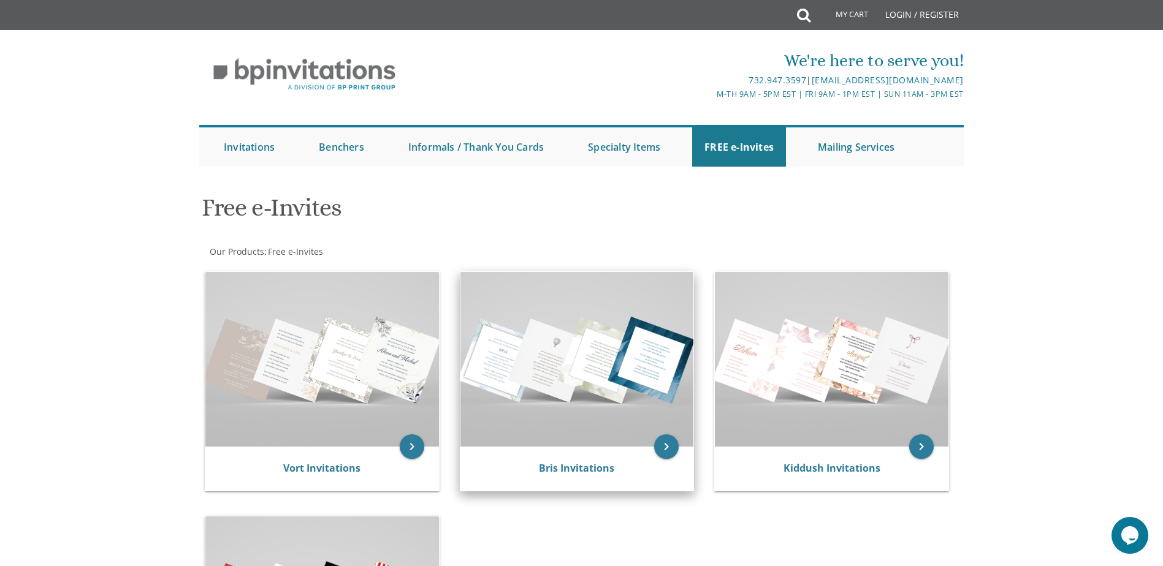
click at [569, 365] on img at bounding box center [577, 359] width 234 height 175
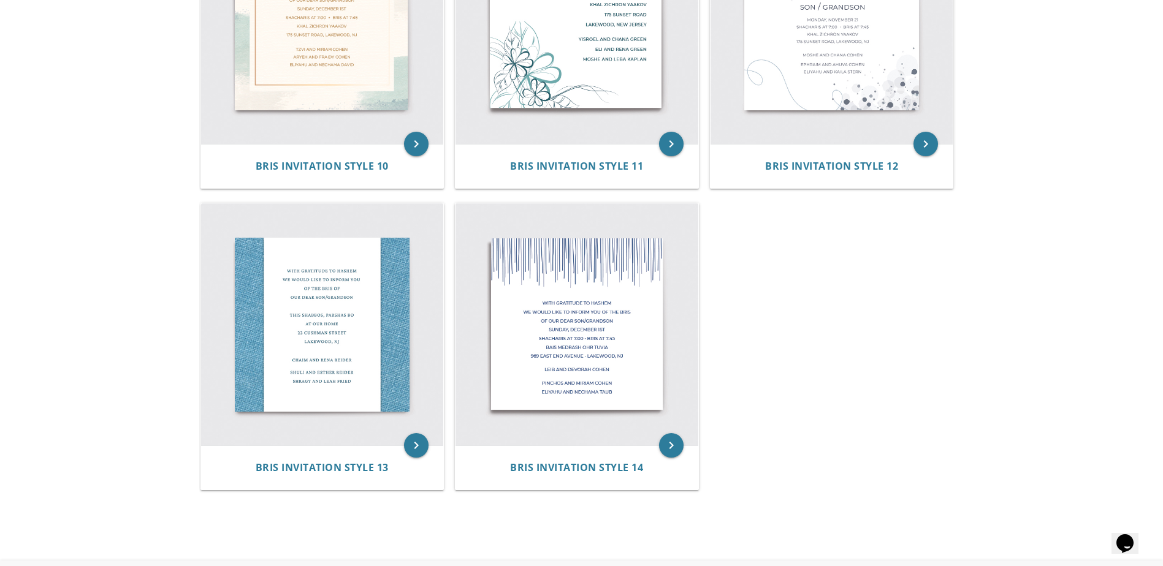
scroll to position [1348, 0]
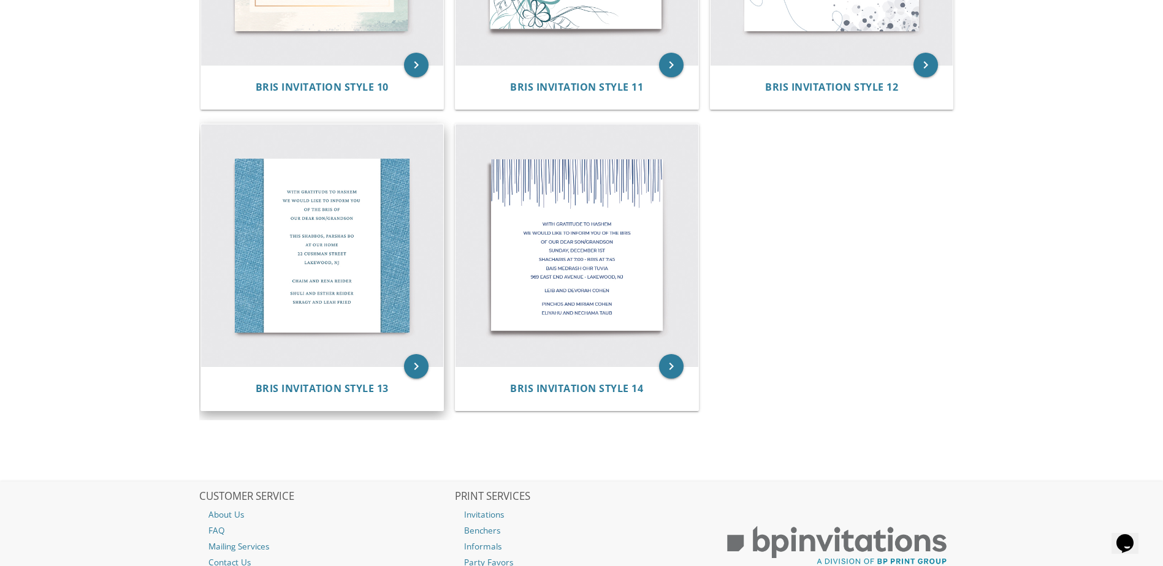
click at [263, 255] on img at bounding box center [322, 245] width 243 height 243
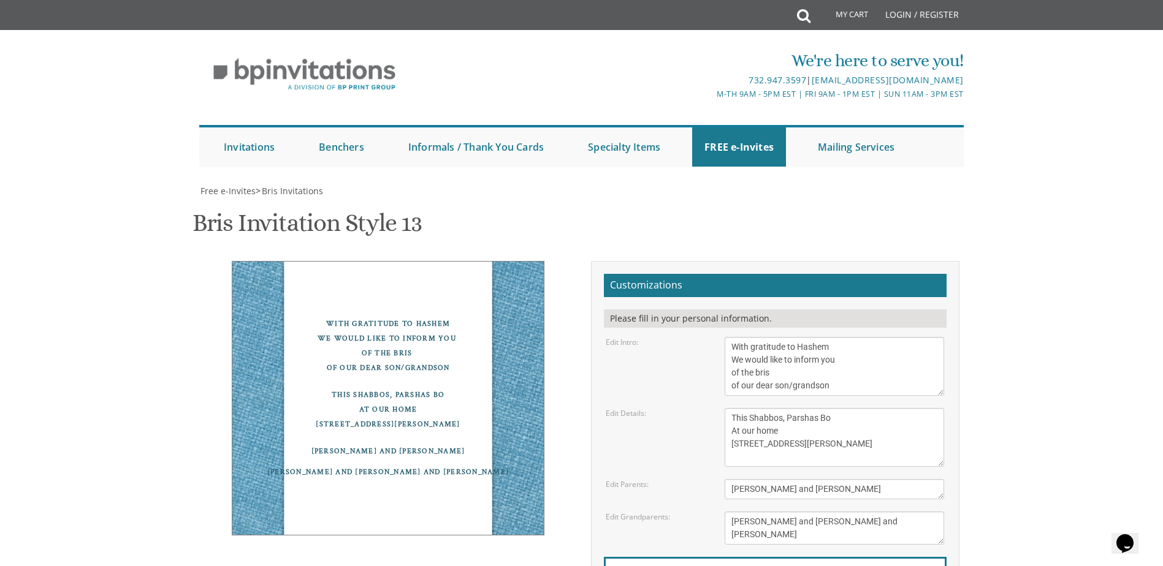
scroll to position [184, 0]
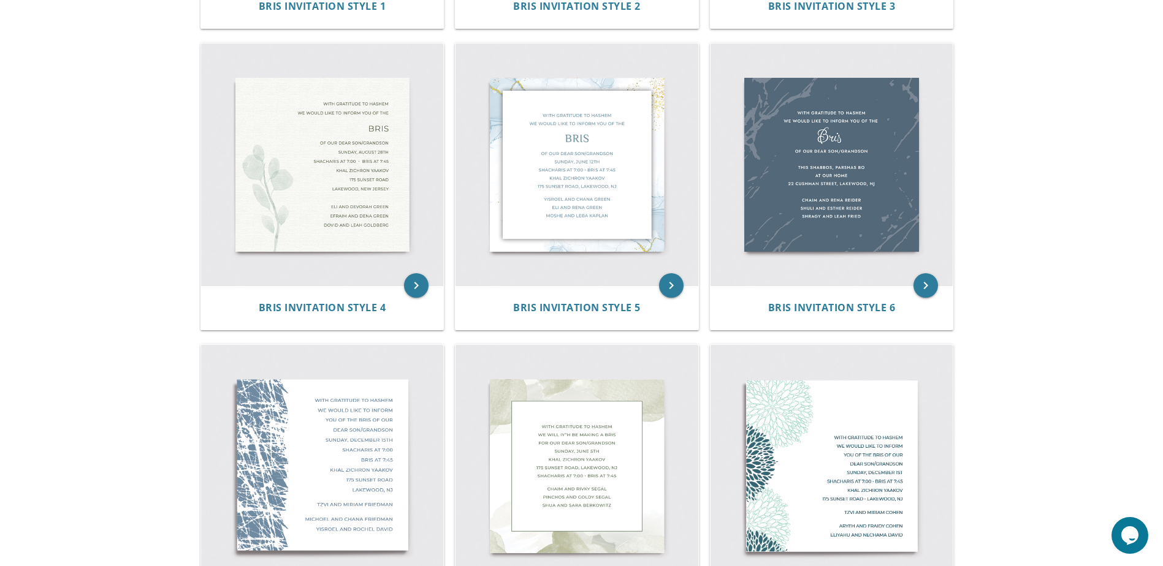
scroll to position [490, 0]
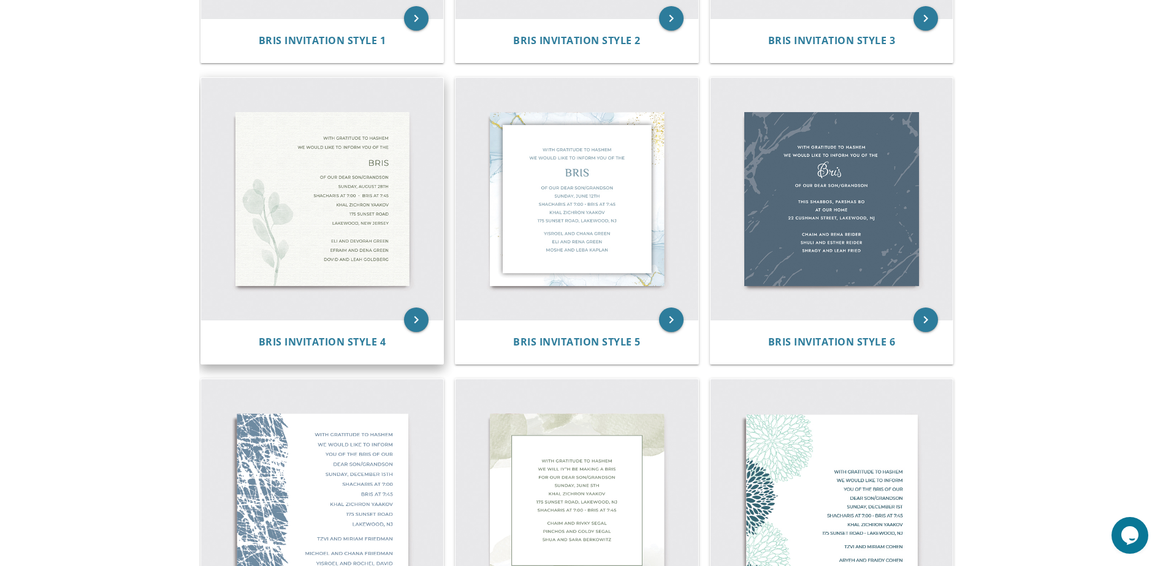
click at [322, 225] on img at bounding box center [322, 199] width 243 height 243
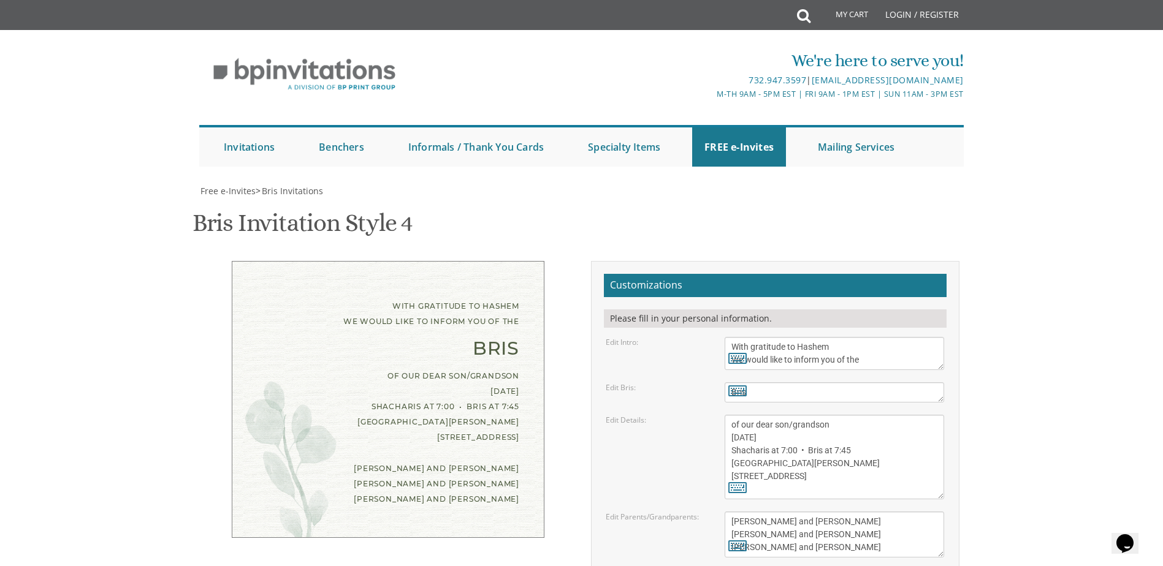
scroll to position [61, 0]
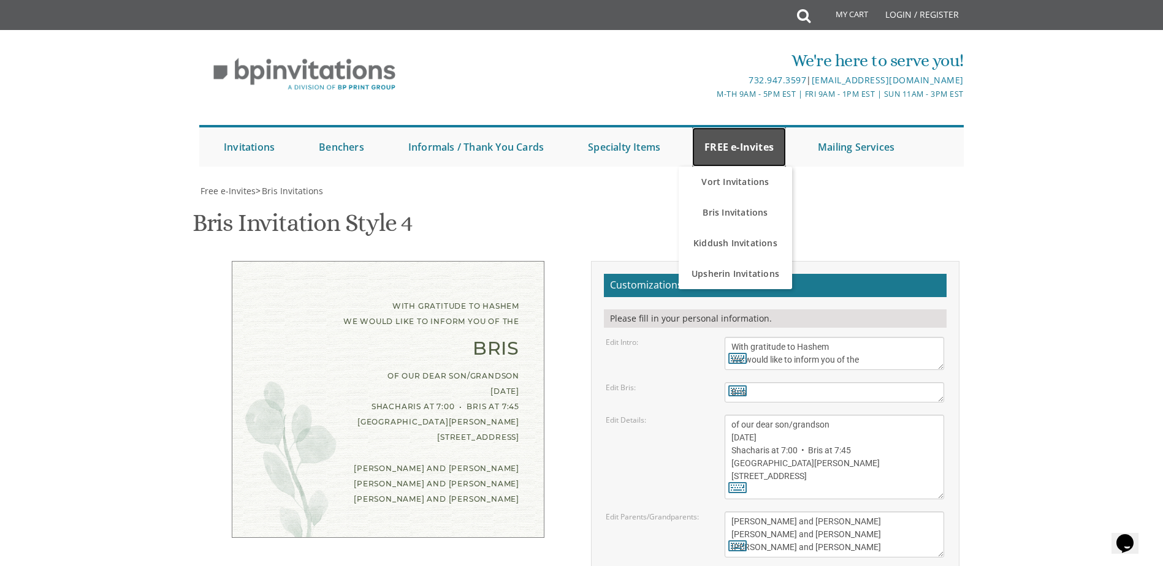
click at [762, 127] on link "FREE e-Invites" at bounding box center [739, 146] width 94 height 39
click at [740, 167] on link "Vort Invitations" at bounding box center [734, 182] width 113 height 31
click at [729, 127] on link "FREE e-Invites" at bounding box center [739, 146] width 94 height 39
click at [715, 167] on link "Vort Invitations" at bounding box center [734, 182] width 113 height 31
click at [733, 167] on link "Vort Invitations" at bounding box center [734, 182] width 113 height 31
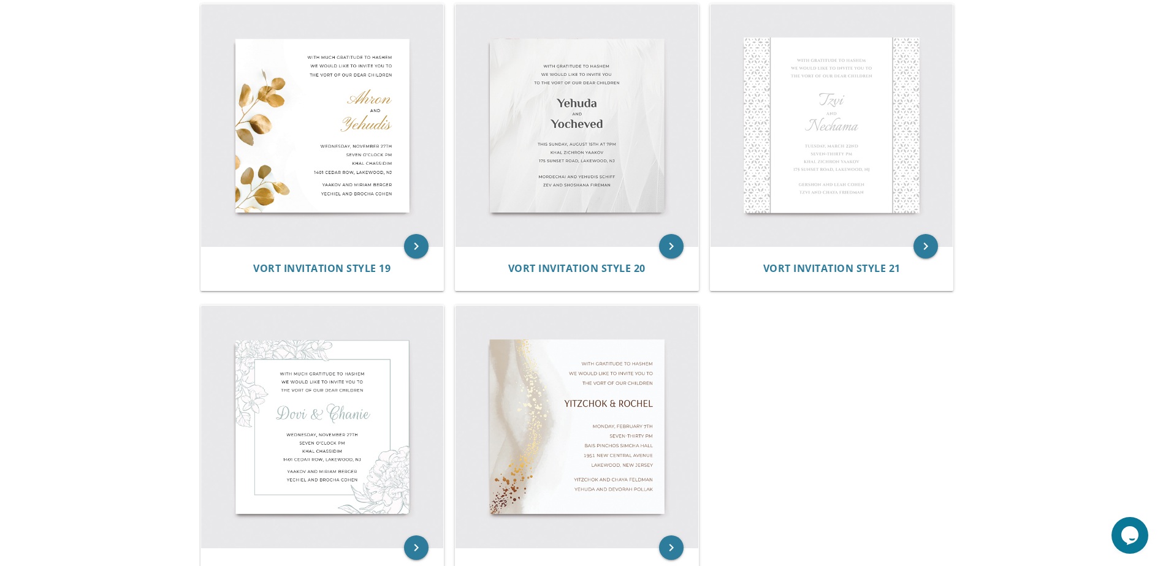
scroll to position [2022, 0]
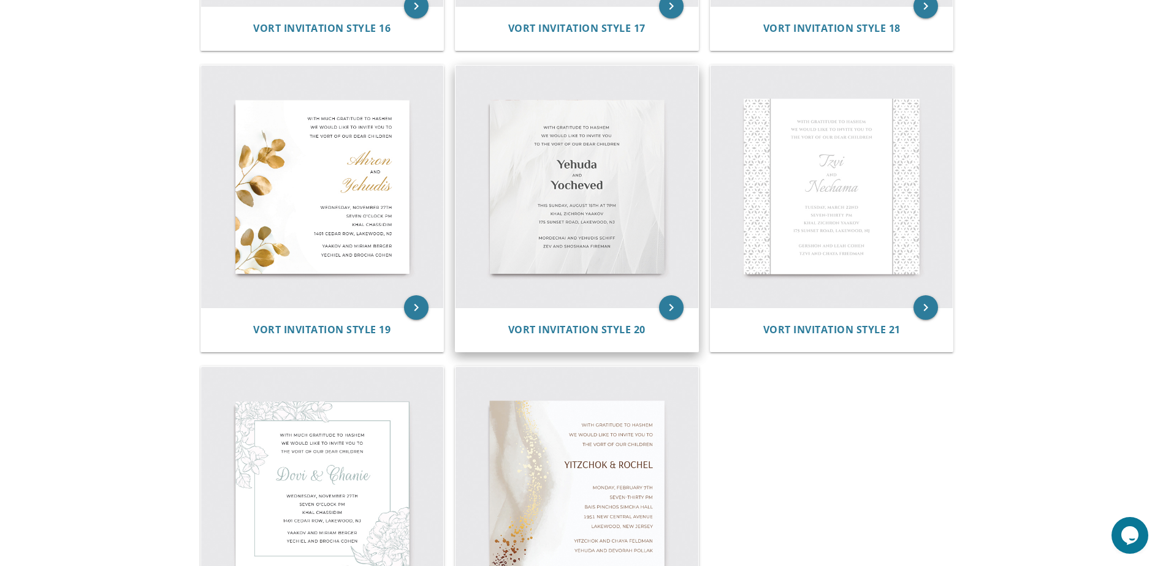
click at [598, 172] on img at bounding box center [576, 187] width 243 height 243
click at [636, 237] on img at bounding box center [576, 187] width 243 height 243
click at [554, 172] on img at bounding box center [576, 187] width 243 height 243
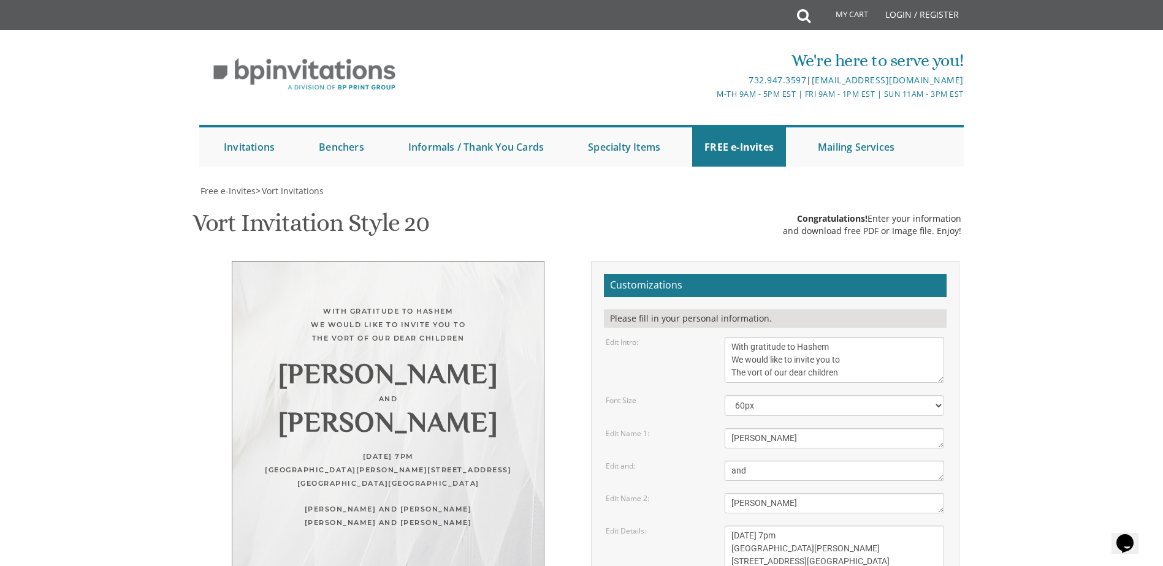
scroll to position [184, 0]
drag, startPoint x: 851, startPoint y: 194, endPoint x: 655, endPoint y: 139, distance: 204.2
click at [655, 274] on form "Customizations Please fill in your personal information. Edit Intro: With grati…" at bounding box center [775, 500] width 343 height 452
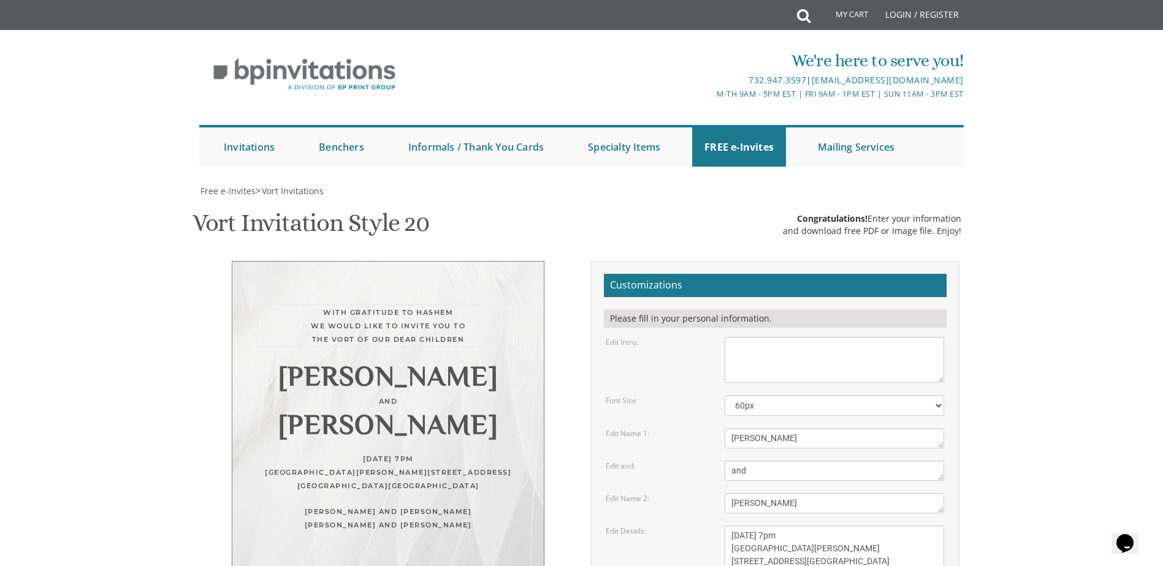
paste textarea "A shloshim siyum mishnayos לעילוי נשמת [PERSON_NAME] will be held at the [PERSO…"
type textarea "A shloshim siyum mishnayos לעילוי נשמת [PERSON_NAME] will be held at the [PERSO…"
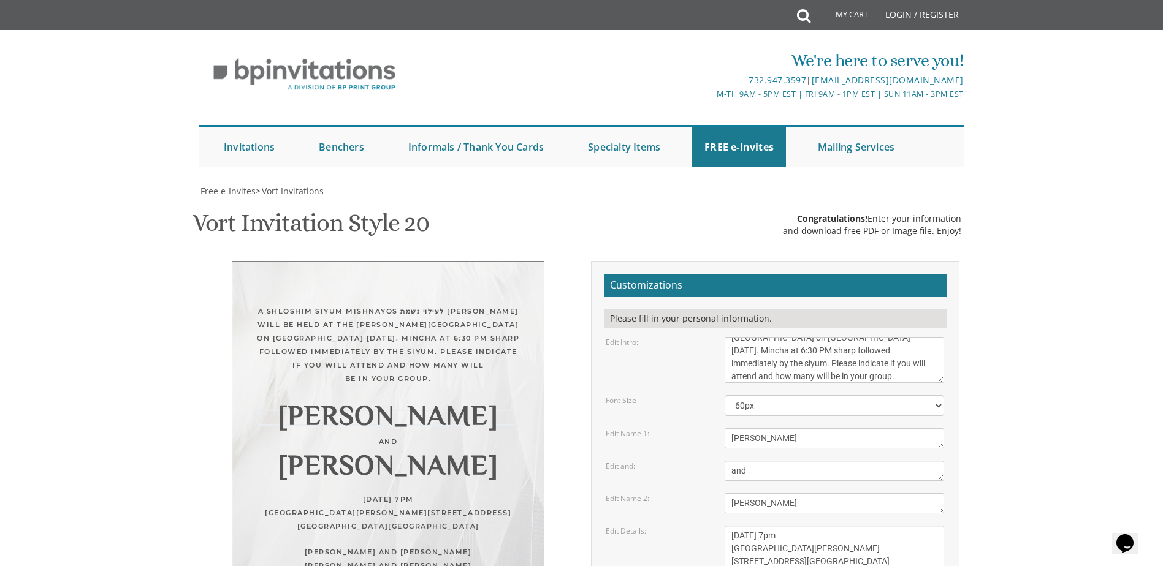
drag, startPoint x: 781, startPoint y: 258, endPoint x: 679, endPoint y: 241, distance: 103.1
click at [677, 274] on form "Customizations Please fill in your personal information. Edit Intro: With grati…" at bounding box center [775, 500] width 343 height 452
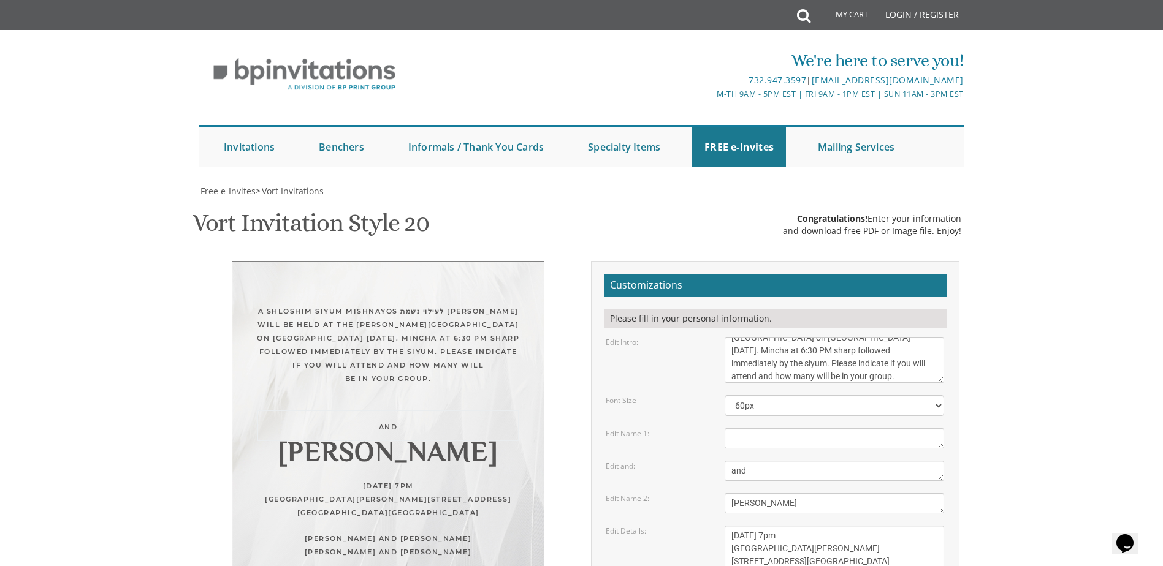
drag, startPoint x: 754, startPoint y: 291, endPoint x: 647, endPoint y: 259, distance: 111.5
click at [647, 274] on form "Customizations Please fill in your personal information. Edit Intro: With grati…" at bounding box center [775, 500] width 343 height 452
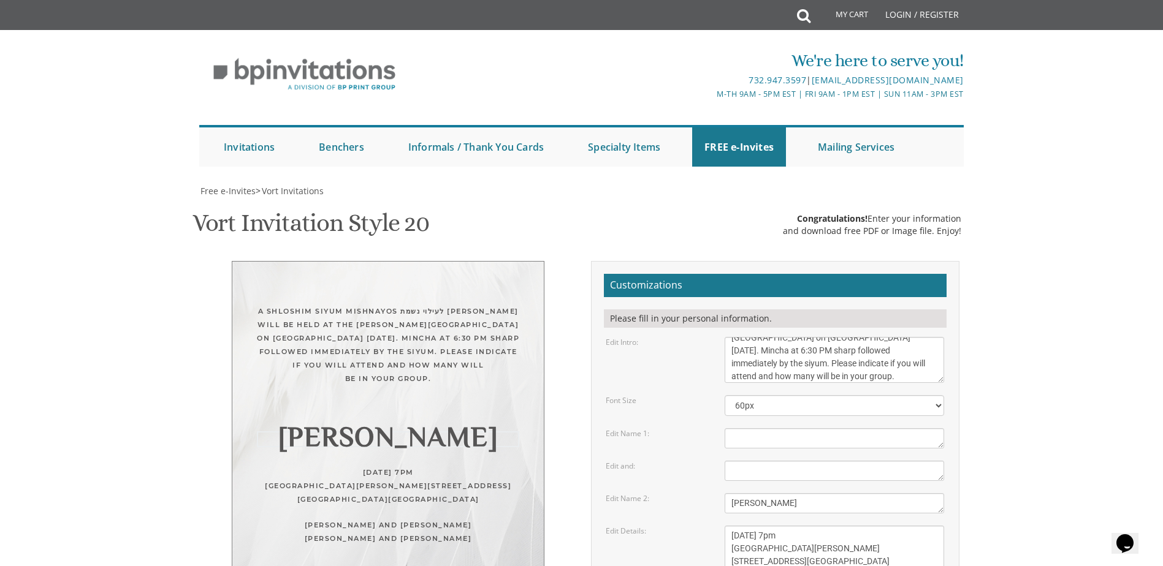
drag, startPoint x: 784, startPoint y: 323, endPoint x: 600, endPoint y: 299, distance: 185.4
click at [572, 302] on div "A shloshim siyum mishnayos לעילוי נשמת [PERSON_NAME] will be held at the [PERSO…" at bounding box center [581, 504] width 773 height 486
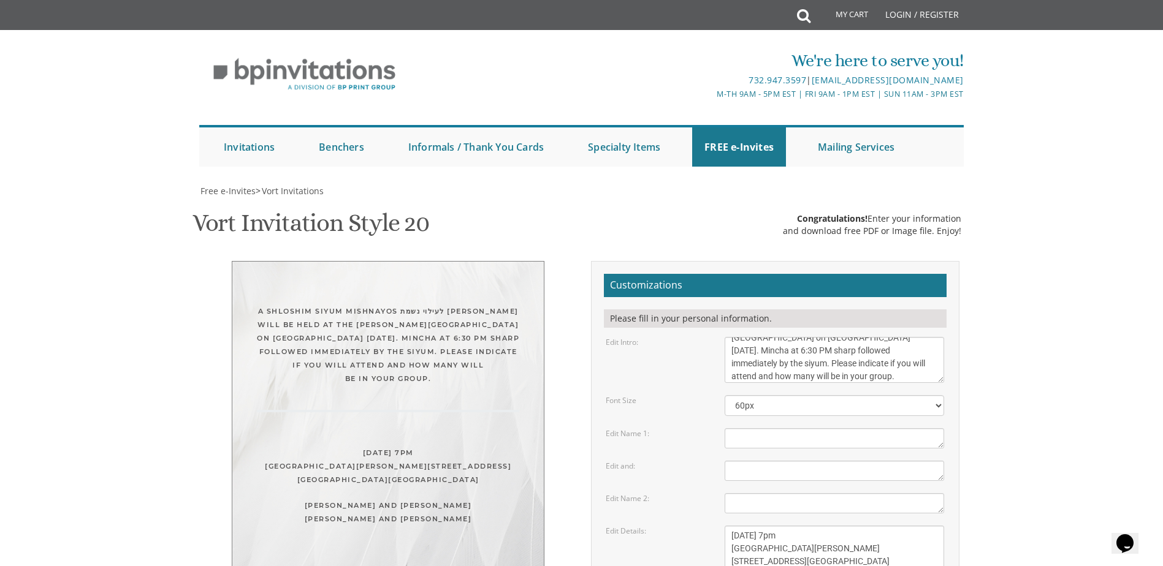
click at [746, 428] on textarea "[PERSON_NAME]" at bounding box center [833, 438] width 219 height 20
paste textarea "[PERSON_NAME] בת [PERSON_NAME]"ל"
type textarea "[PERSON_NAME] בת [PERSON_NAME]"ל"
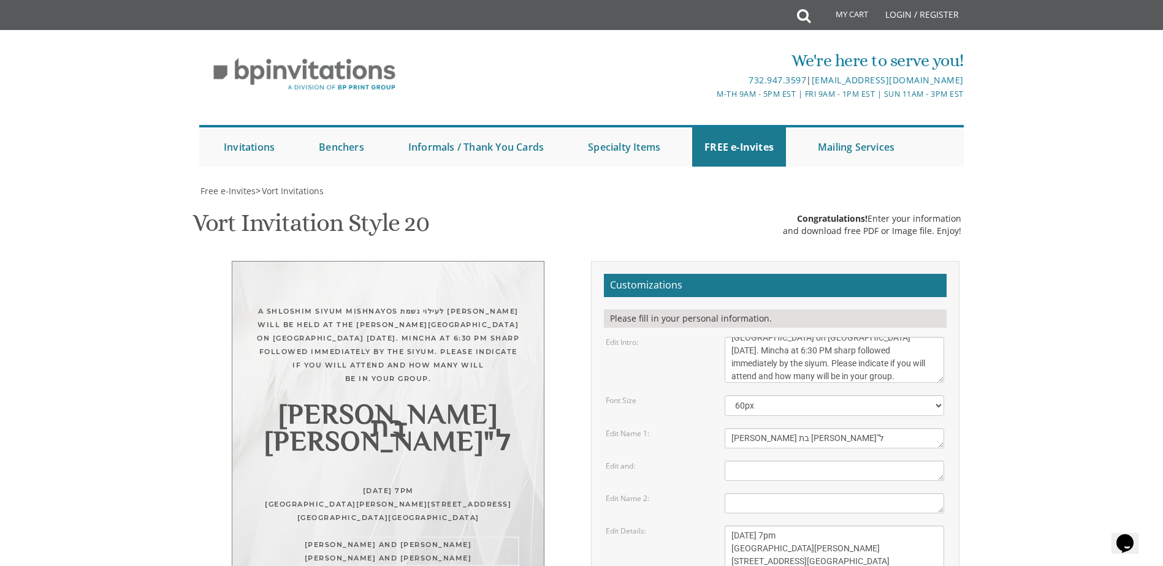
drag, startPoint x: 832, startPoint y: 427, endPoint x: 707, endPoint y: 383, distance: 133.0
click at [707, 383] on form "Customizations Please fill in your personal information. Edit Intro: With grati…" at bounding box center [775, 500] width 343 height 452
drag, startPoint x: 870, startPoint y: 378, endPoint x: 713, endPoint y: 331, distance: 163.7
click at [713, 331] on form "Customizations Please fill in your personal information. Edit Intro: With grati…" at bounding box center [775, 500] width 343 height 452
click at [738, 493] on textarea "[PERSON_NAME]" at bounding box center [833, 503] width 219 height 20
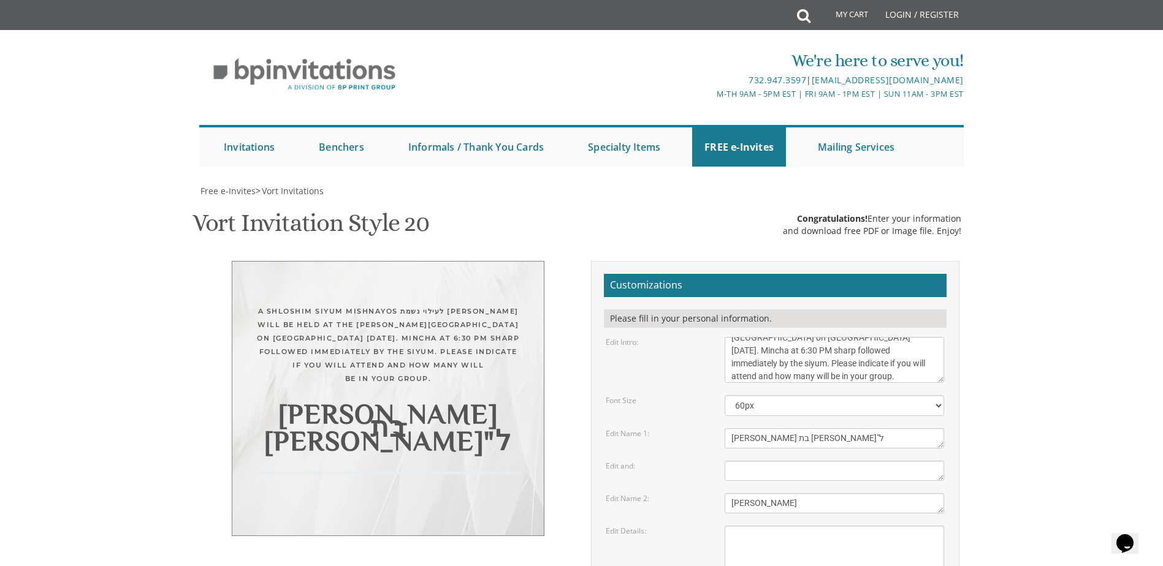
type textarea "[PERSON_NAME]"
click at [742, 526] on textarea "[DATE] 7pm [GEOGRAPHIC_DATA][PERSON_NAME][STREET_ADDRESS][GEOGRAPHIC_DATA][GEOG…" at bounding box center [833, 549] width 219 height 46
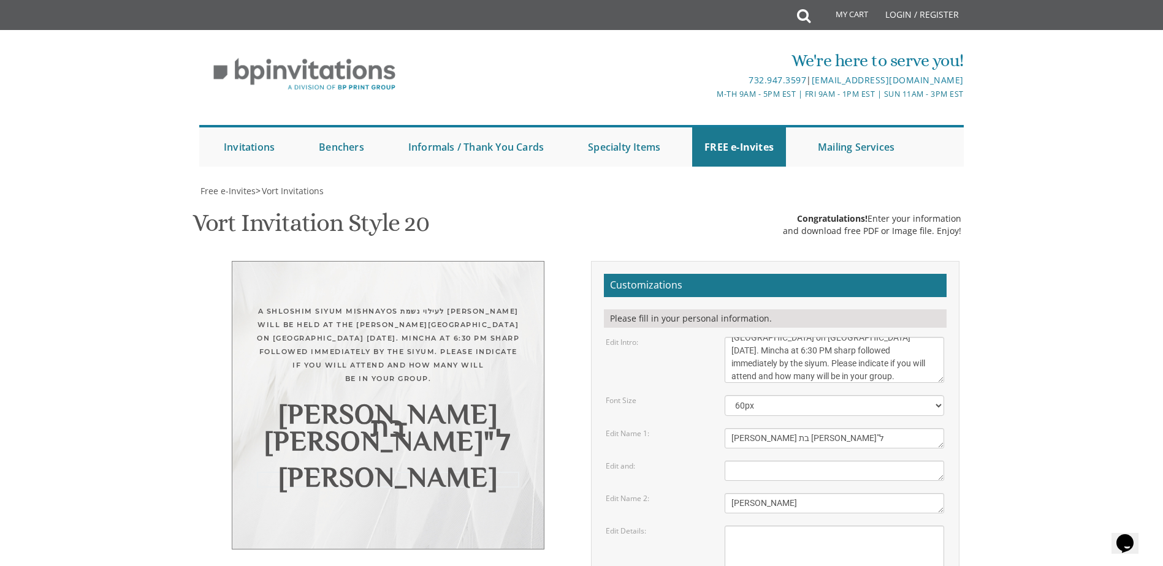
drag, startPoint x: 794, startPoint y: 320, endPoint x: 653, endPoint y: 295, distance: 143.7
click at [653, 295] on form "Customizations Please fill in your personal information. Edit Intro: With grati…" at bounding box center [775, 500] width 343 height 452
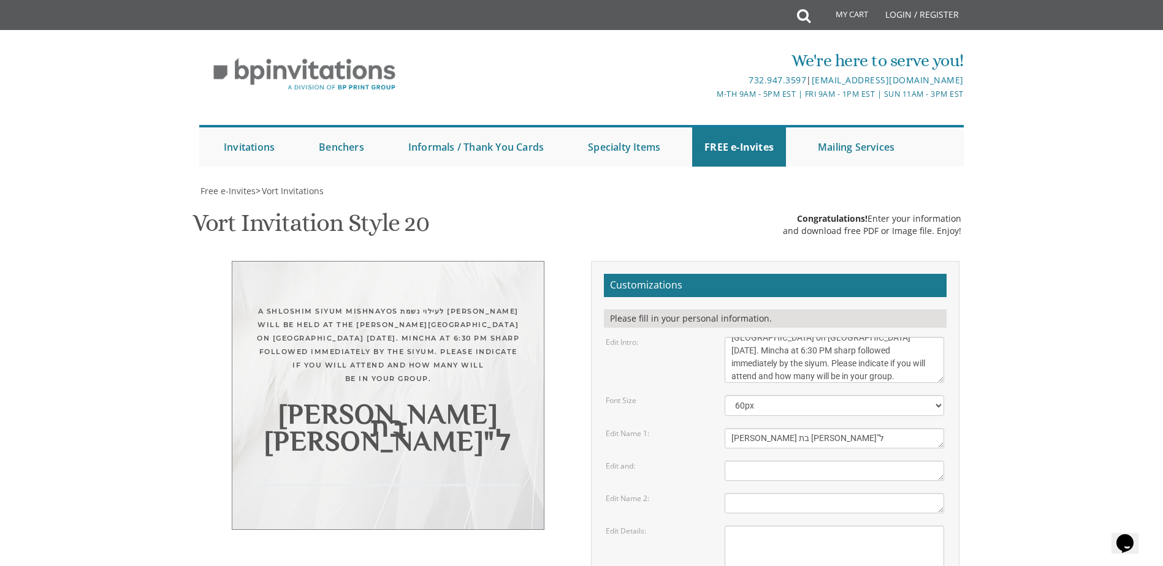
type textarea "[PERSON_NAME]"
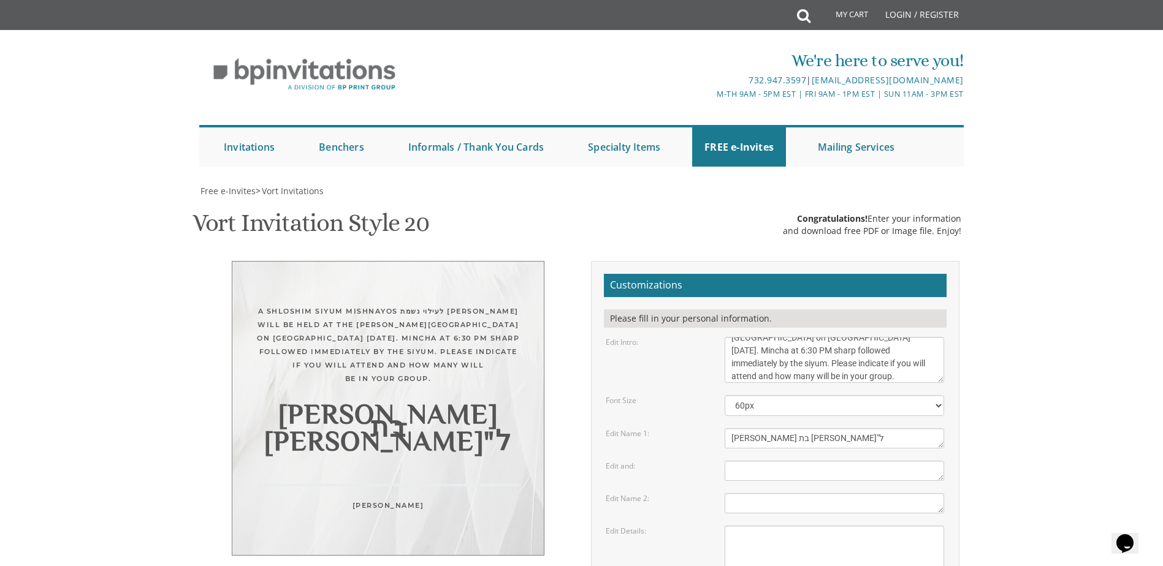
click at [751, 526] on textarea "[DATE] 7pm [GEOGRAPHIC_DATA][PERSON_NAME][STREET_ADDRESS][GEOGRAPHIC_DATA][GEOG…" at bounding box center [833, 549] width 219 height 46
drag, startPoint x: 798, startPoint y: 413, endPoint x: 675, endPoint y: 403, distance: 123.6
click at [738, 526] on textarea "[DATE] 7pm [GEOGRAPHIC_DATA][PERSON_NAME][STREET_ADDRESS][GEOGRAPHIC_DATA][GEOG…" at bounding box center [833, 549] width 219 height 46
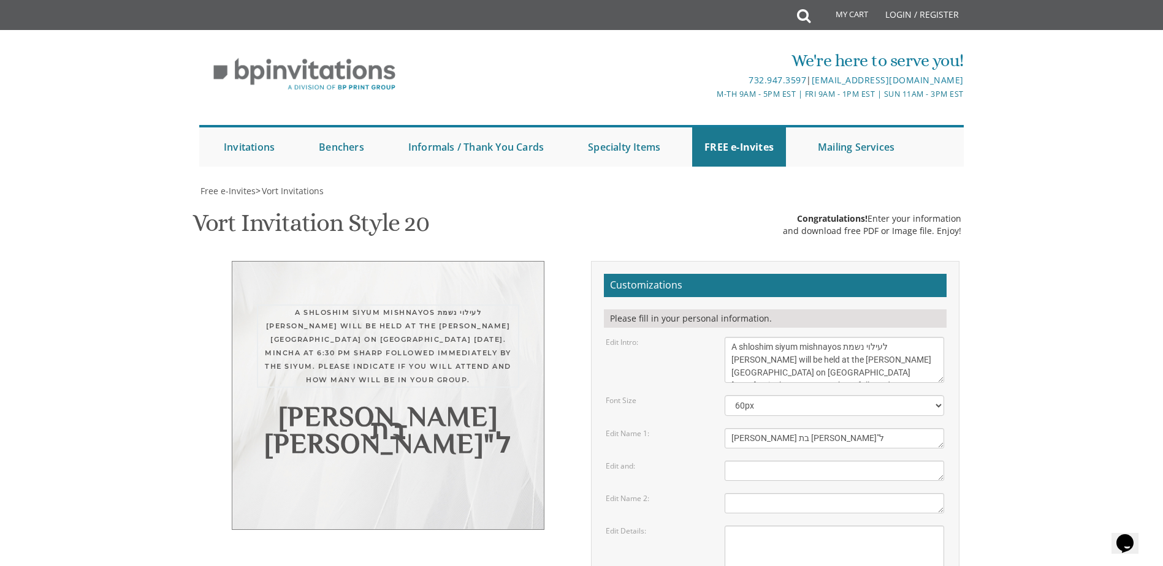
click at [841, 348] on textarea "With gratitude to Hashem We would like to invite you to The vort of our dear ch…" at bounding box center [833, 360] width 219 height 46
click at [827, 359] on textarea "With gratitude to Hashem We would like to invite you to The vort of our dear ch…" at bounding box center [833, 360] width 219 height 46
type textarea "A shloshim siyum mishnayos לעילוי נשמת [PERSON_NAME] will be held at the [PERSO…"
click at [760, 461] on textarea "and" at bounding box center [833, 471] width 219 height 20
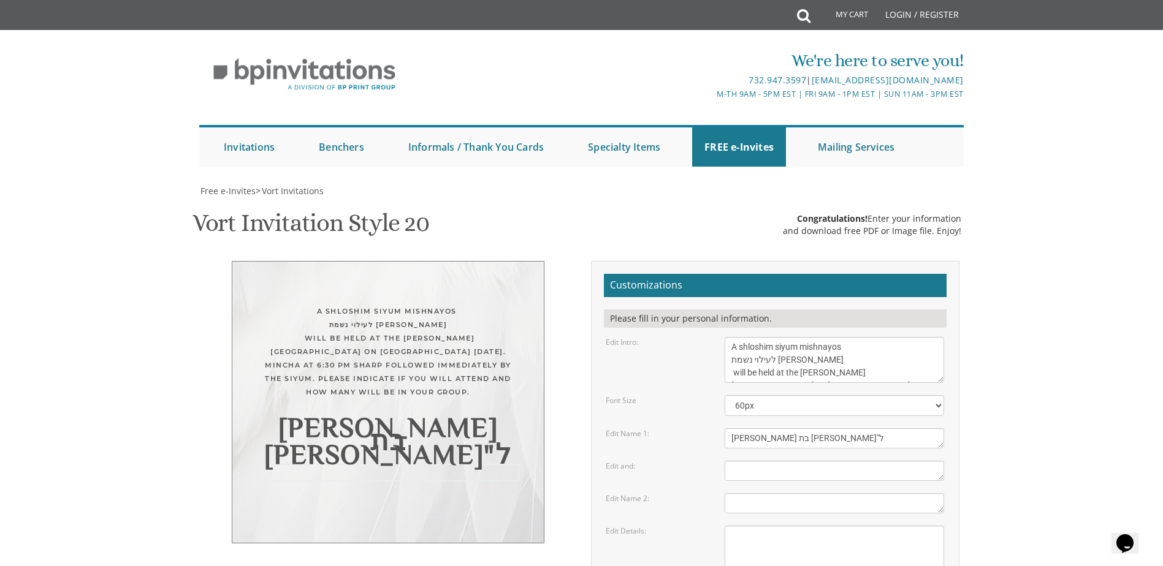
scroll to position [123, 0]
click at [738, 526] on textarea "[DATE] 7pm [GEOGRAPHIC_DATA][PERSON_NAME][STREET_ADDRESS][GEOGRAPHIC_DATA][GEOG…" at bounding box center [833, 549] width 219 height 46
type textarea "1"
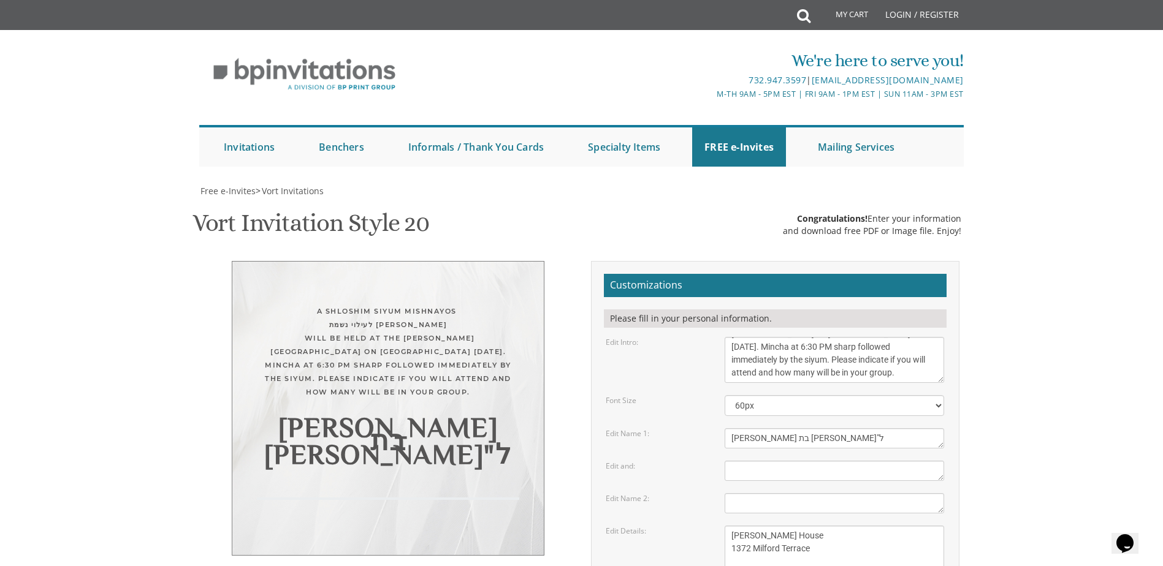
scroll to position [0, 0]
type textarea "[PERSON_NAME] House 1372 Milford Terrace"
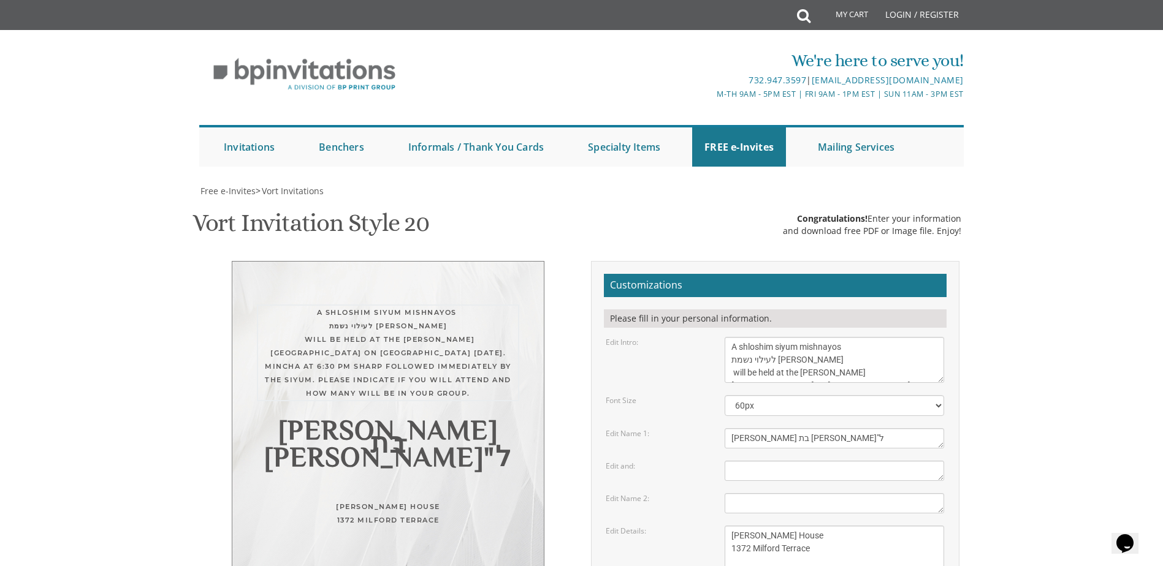
click at [734, 337] on textarea "With gratitude to Hashem We would like to invite you to The vort of our dear ch…" at bounding box center [833, 360] width 219 height 46
drag, startPoint x: 922, startPoint y: 251, endPoint x: 850, endPoint y: 236, distance: 73.2
click at [850, 337] on textarea "With gratitude to Hashem We would like to invite you to The vort of our dear ch…" at bounding box center [833, 360] width 219 height 46
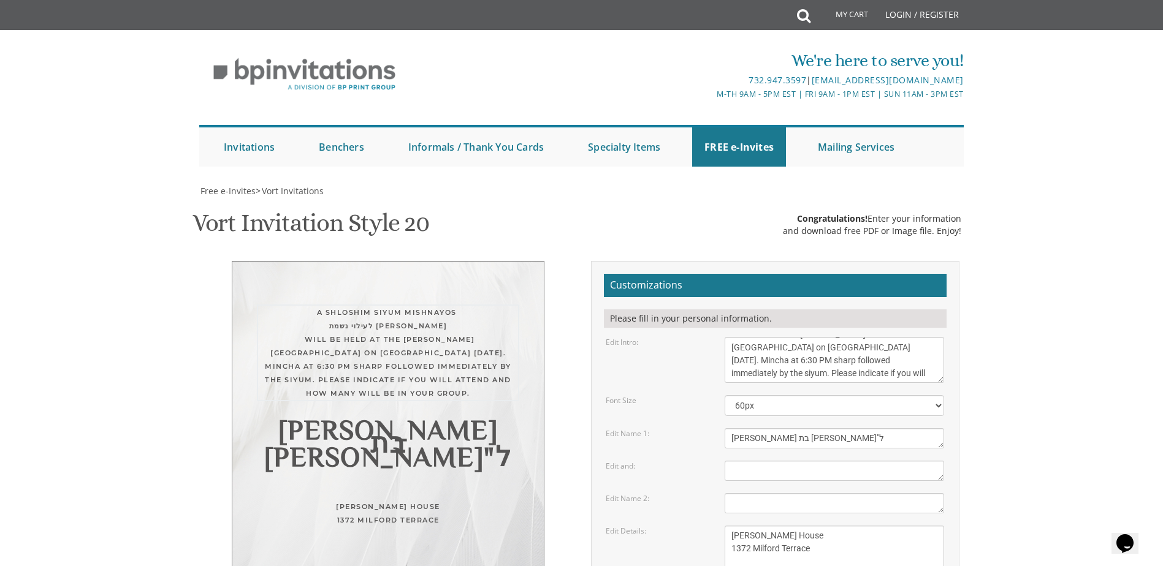
drag, startPoint x: 923, startPoint y: 249, endPoint x: 884, endPoint y: 245, distance: 38.9
click at [884, 337] on textarea "With gratitude to Hashem We would like to invite you to The vort of our dear ch…" at bounding box center [833, 360] width 219 height 46
click at [885, 337] on textarea "With gratitude to Hashem We would like to invite you to The vort of our dear ch…" at bounding box center [833, 360] width 219 height 46
click at [925, 337] on textarea "With gratitude to Hashem We would like to invite you to The vort of our dear ch…" at bounding box center [833, 360] width 219 height 46
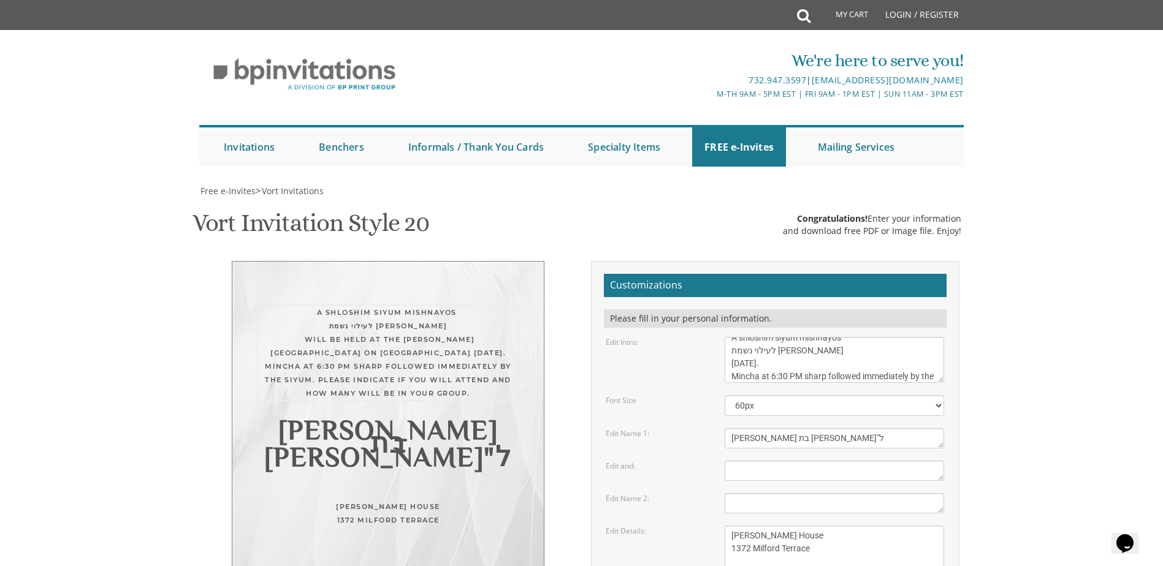
scroll to position [39, 0]
click at [826, 337] on textarea "With gratitude to Hashem We would like to invite you to The vort of our dear ch…" at bounding box center [833, 360] width 219 height 46
drag, startPoint x: 866, startPoint y: 236, endPoint x: 881, endPoint y: 252, distance: 22.1
click at [881, 337] on textarea "With gratitude to Hashem We would like to invite you to The vort of our dear ch…" at bounding box center [833, 360] width 219 height 46
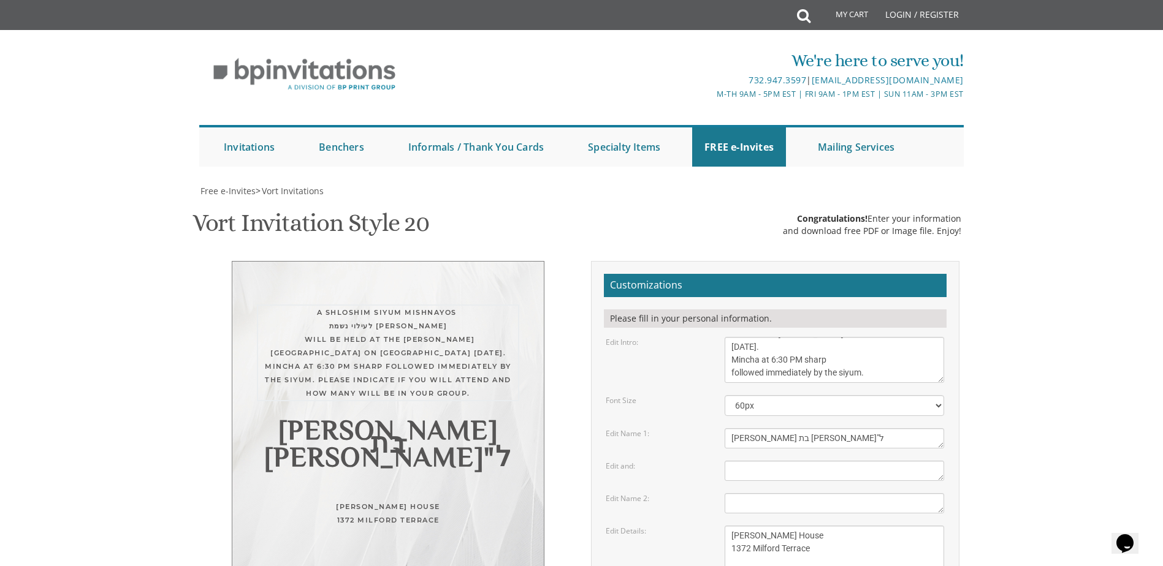
scroll to position [26, 0]
type textarea "A shloshim siyum mishnayos לעילוי נשמת [PERSON_NAME] [DATE]. Mincha at 6:30 PM …"
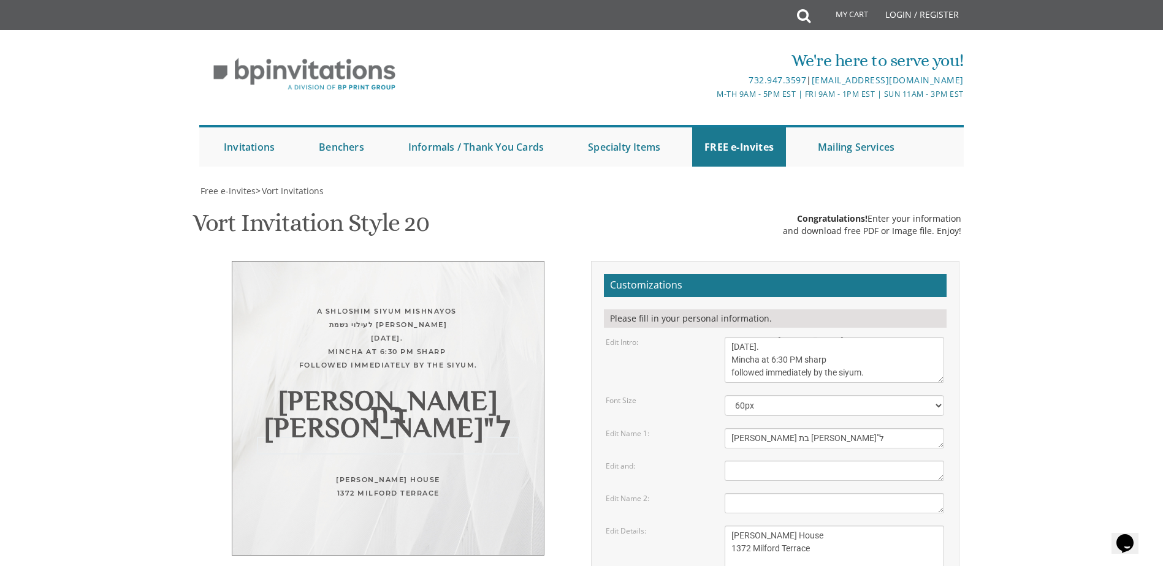
click at [823, 461] on textarea "and" at bounding box center [833, 471] width 219 height 20
type textarea "Please include the number of people attending in your RSVP"
click at [778, 493] on textarea "[PERSON_NAME]" at bounding box center [833, 503] width 219 height 20
drag, startPoint x: 802, startPoint y: 411, endPoint x: 699, endPoint y: 409, distance: 102.4
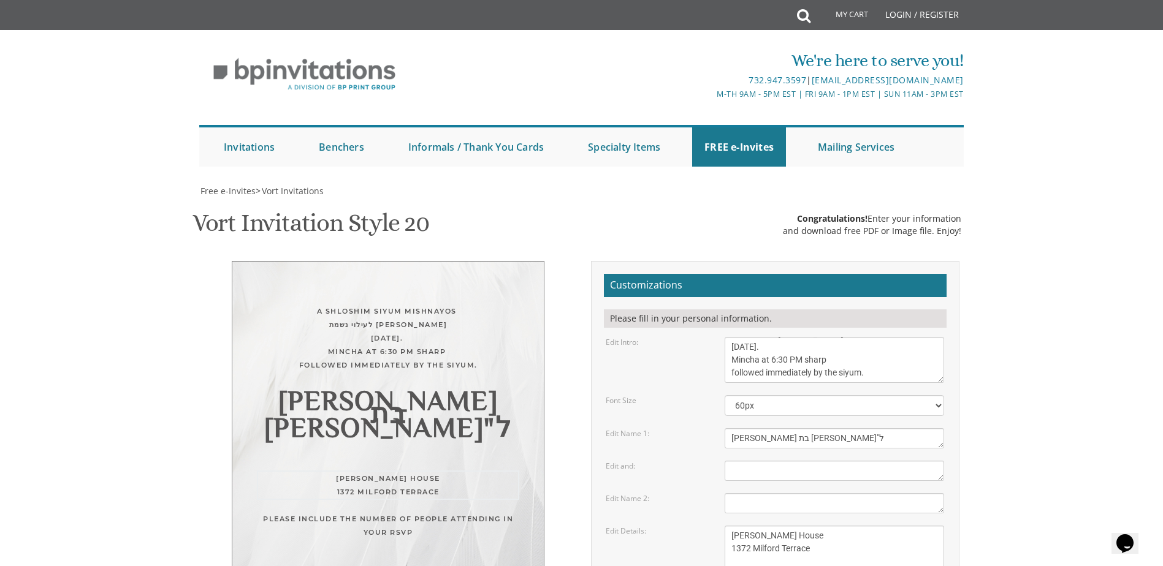
click at [699, 526] on div "Edit Details: [DATE] 7pm [GEOGRAPHIC_DATA][PERSON_NAME][STREET_ADDRESS][GEOGRAP…" at bounding box center [774, 549] width 357 height 46
click at [732, 526] on textarea "[DATE] 7pm [GEOGRAPHIC_DATA][PERSON_NAME][STREET_ADDRESS][GEOGRAPHIC_DATA][GEOG…" at bounding box center [833, 549] width 219 height 46
click at [820, 526] on textarea "[DATE] 7pm [GEOGRAPHIC_DATA][PERSON_NAME][STREET_ADDRESS][GEOGRAPHIC_DATA][GEOG…" at bounding box center [833, 549] width 219 height 46
type textarea "1372 Milford Terrace Teaneck, [GEOGRAPHIC_DATA]"
click at [808, 493] on textarea "[PERSON_NAME]" at bounding box center [833, 503] width 219 height 20
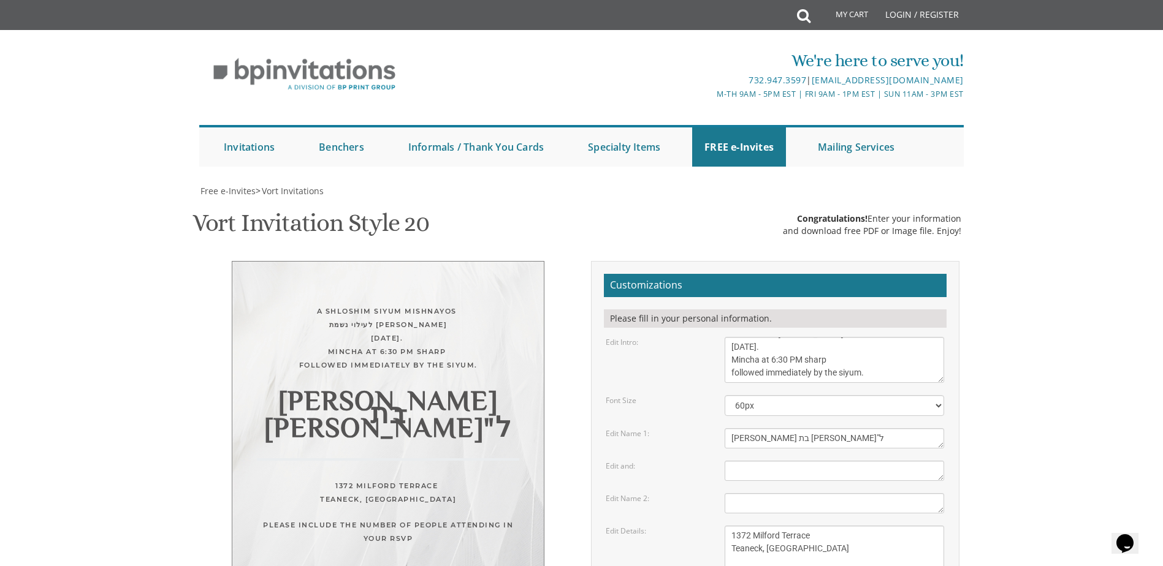
click at [848, 526] on textarea "[DATE] 7pm [GEOGRAPHIC_DATA][PERSON_NAME][STREET_ADDRESS][GEOGRAPHIC_DATA][GEOG…" at bounding box center [833, 549] width 219 height 46
click at [813, 337] on textarea "With gratitude to Hashem We would like to invite you to The vort of our dear ch…" at bounding box center [833, 360] width 219 height 46
click at [868, 337] on textarea "With gratitude to Hashem We would like to invite you to The vort of our dear ch…" at bounding box center [833, 360] width 219 height 46
type textarea "A shloshim siyum mishnayos לעילוי נשמת [PERSON_NAME] [DATE] Mincha at 6:30 PM s…"
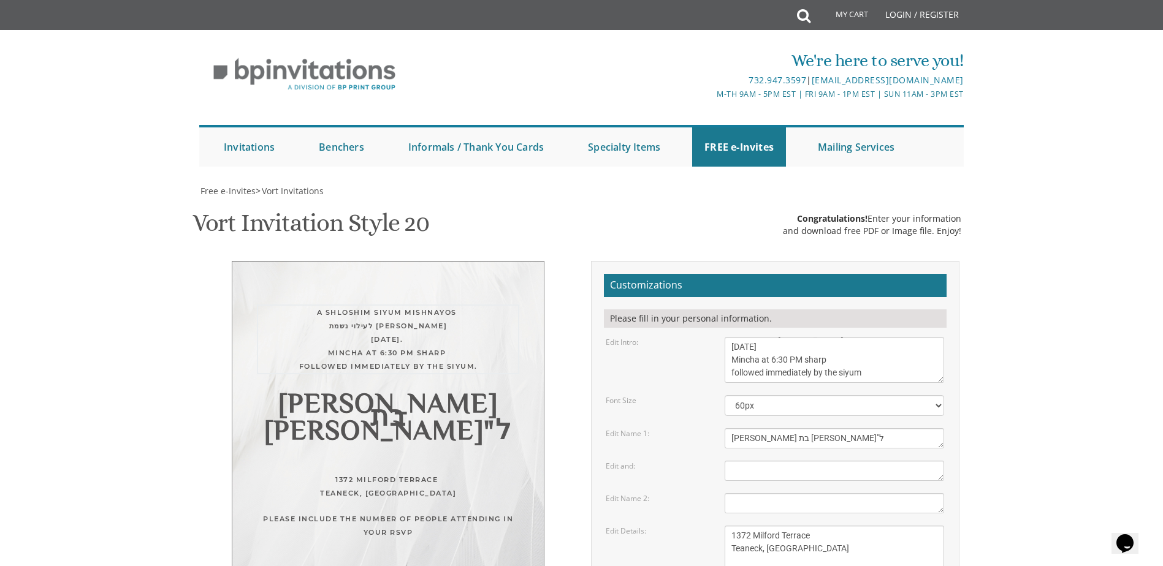
click at [854, 493] on textarea "[PERSON_NAME]" at bounding box center [833, 503] width 219 height 20
type input "a"
click at [951, 535] on div "Customizations Please fill in your personal information. Edit Intro: With grati…" at bounding box center [775, 504] width 368 height 486
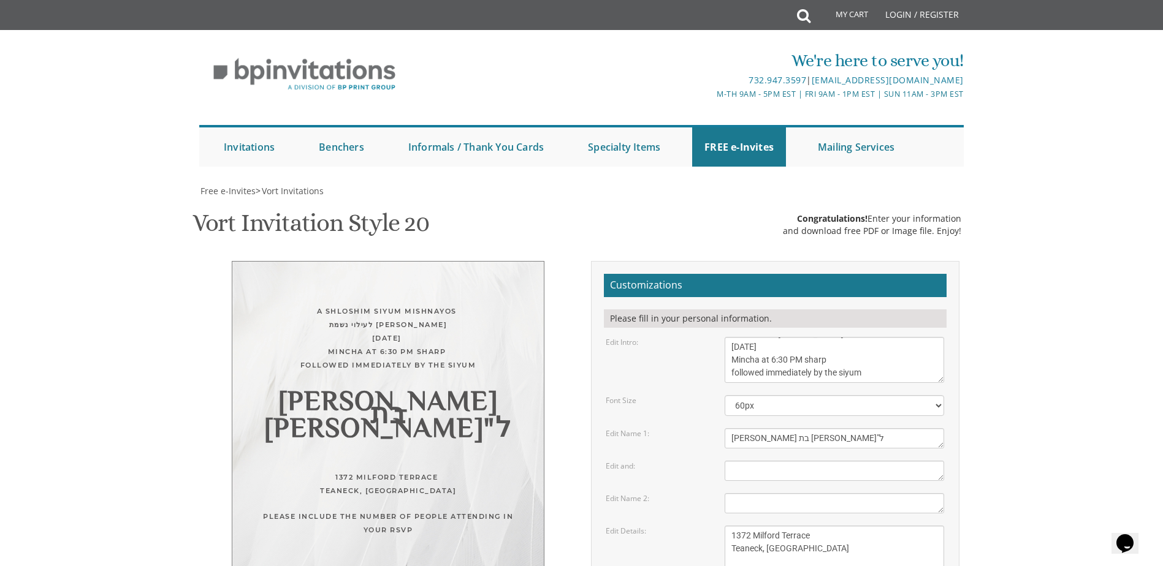
drag, startPoint x: 725, startPoint y: 534, endPoint x: 598, endPoint y: 525, distance: 127.2
click at [598, 525] on div "Customizations Please fill in your personal information. Edit Intro: With grati…" at bounding box center [775, 504] width 368 height 486
type input "[PERSON_NAME][EMAIL_ADDRESS][DOMAIN_NAME]"
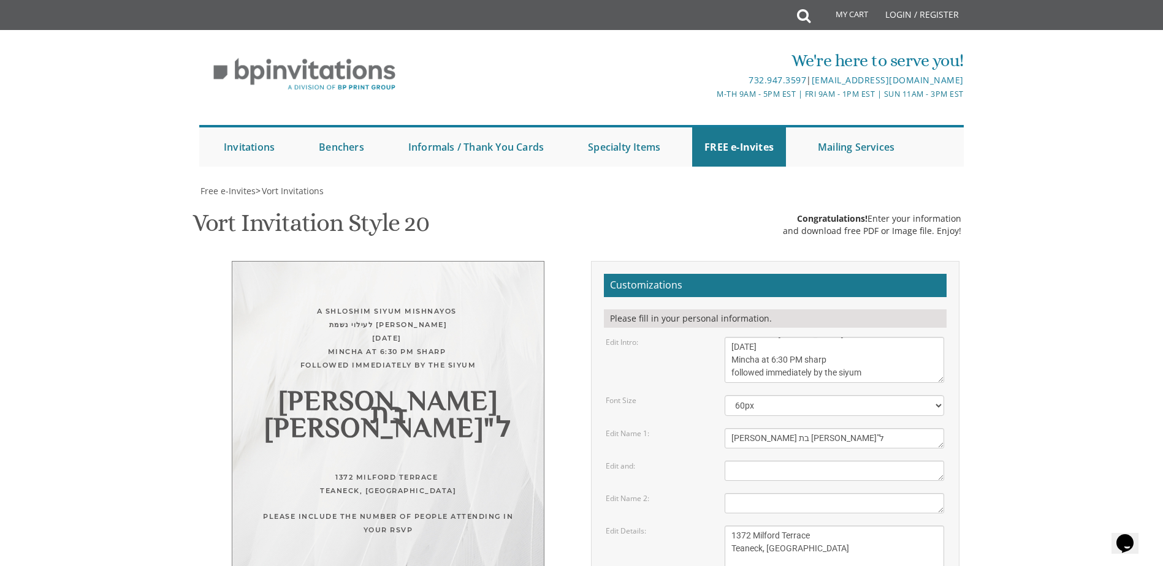
drag, startPoint x: 1080, startPoint y: 205, endPoint x: 1069, endPoint y: 198, distance: 12.8
click at [1079, 205] on body "My Cart Total: View Cart Item(s) Submit My Cart Total: View Cart Item(s) Login …" at bounding box center [581, 536] width 1163 height 1073
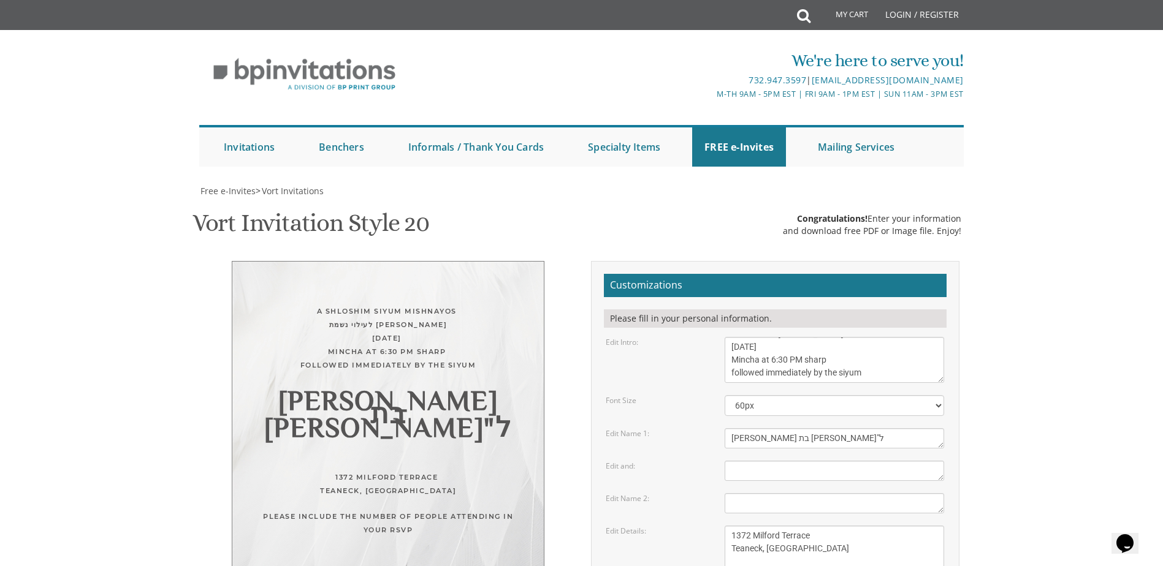
click at [1007, 311] on body "My Cart Total: View Cart Item(s) Submit My Cart Total: View Cart Item(s) Login …" at bounding box center [581, 536] width 1163 height 1073
click at [841, 526] on textarea "[DATE] 7pm [GEOGRAPHIC_DATA][PERSON_NAME][STREET_ADDRESS][GEOGRAPHIC_DATA][GEOG…" at bounding box center [833, 549] width 219 height 46
drag, startPoint x: 774, startPoint y: 360, endPoint x: 802, endPoint y: 355, distance: 28.1
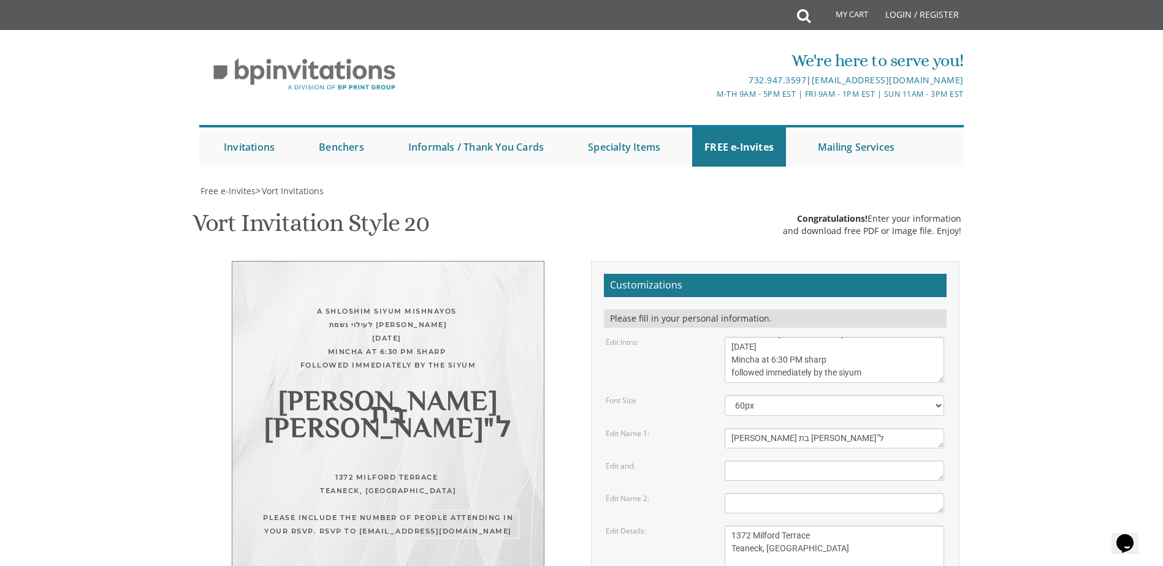
type textarea "Please include the number of people attending in your RSVP. RSVP to [EMAIL_ADDR…"
click at [843, 526] on textarea "[DATE] 7pm [GEOGRAPHIC_DATA][PERSON_NAME][STREET_ADDRESS][GEOGRAPHIC_DATA][GEOG…" at bounding box center [833, 549] width 219 height 46
